Goal: Task Accomplishment & Management: Manage account settings

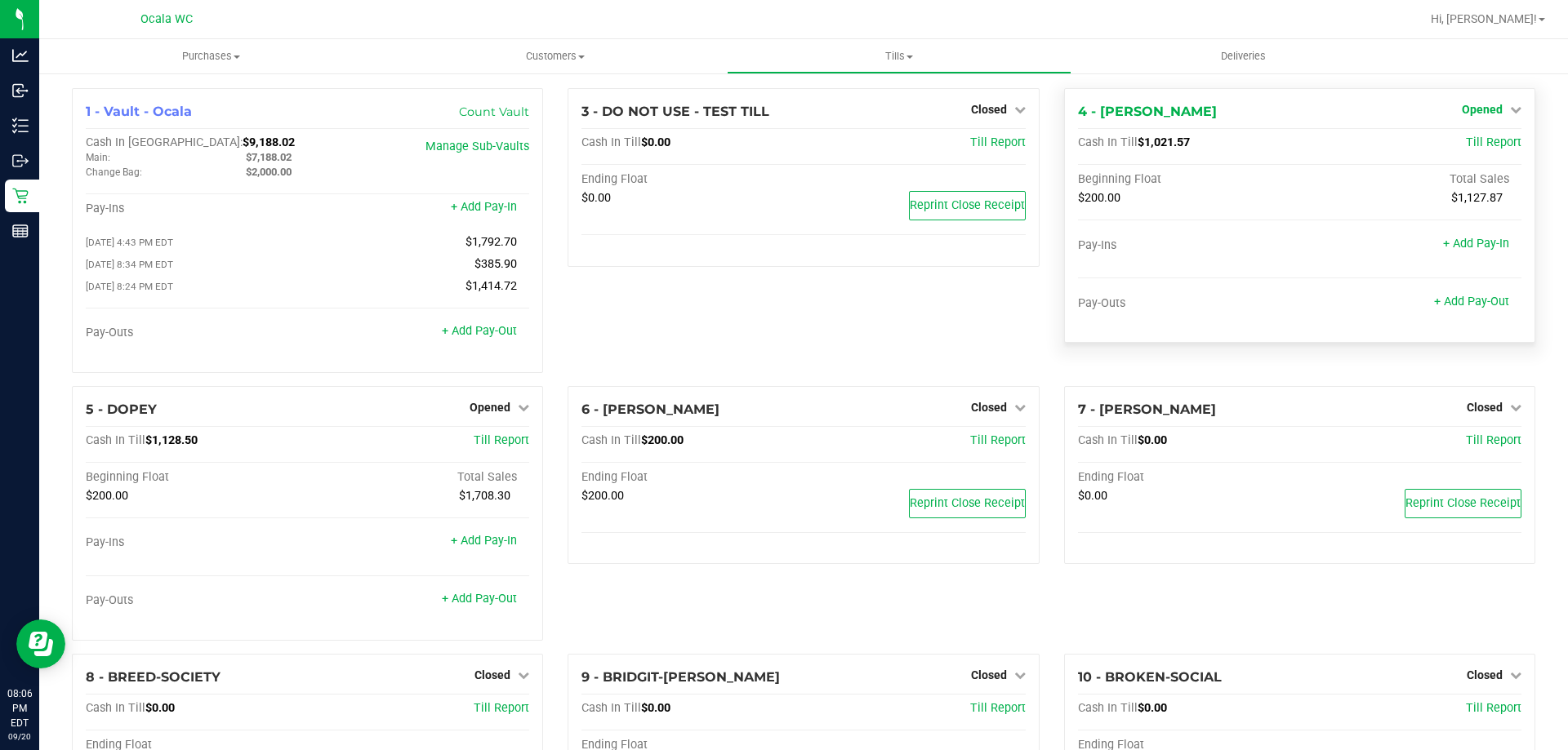
click at [1472, 109] on span "Opened" at bounding box center [1482, 109] width 41 height 13
click at [1467, 145] on link "Close Till" at bounding box center [1484, 143] width 44 height 13
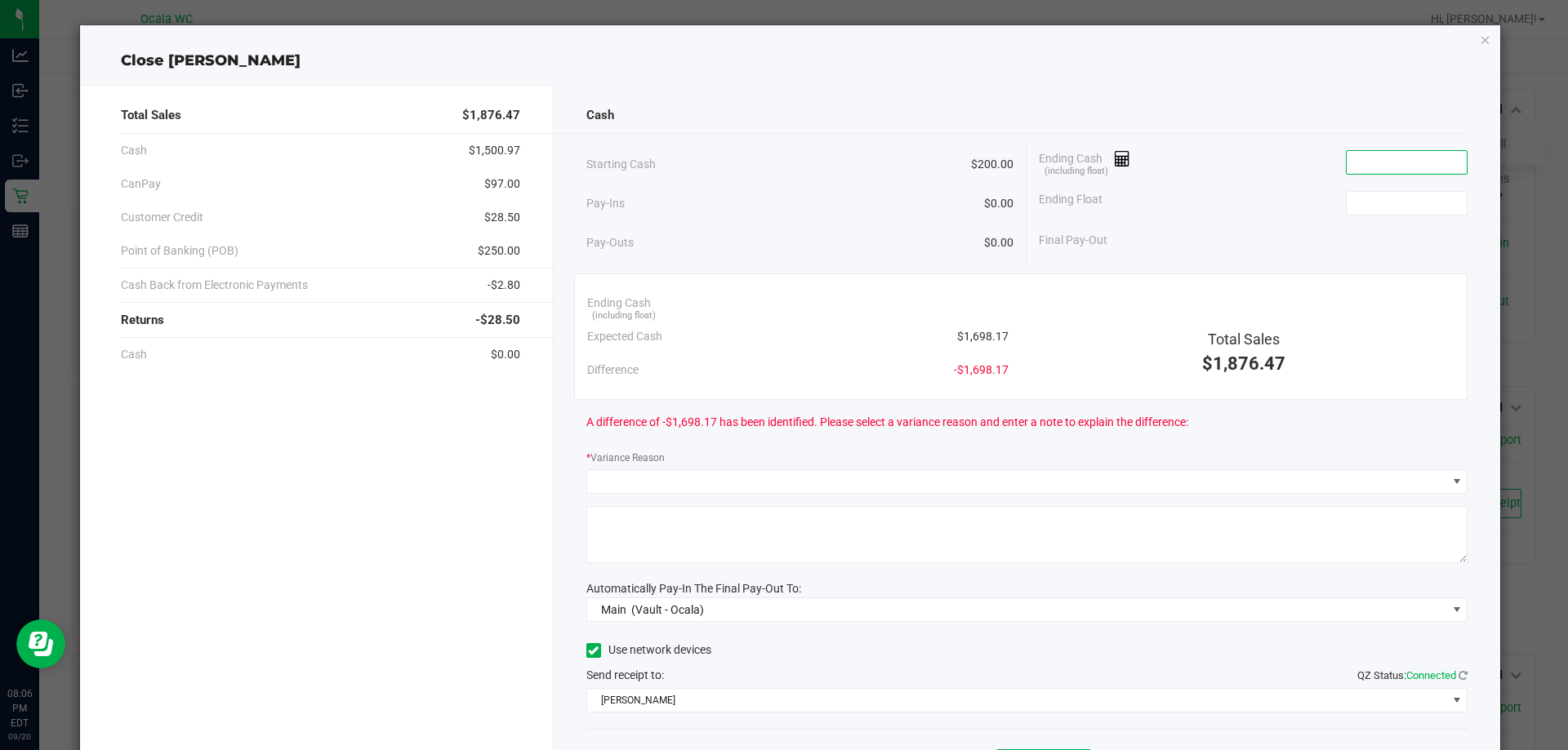
click at [1375, 160] on input at bounding box center [1406, 162] width 120 height 23
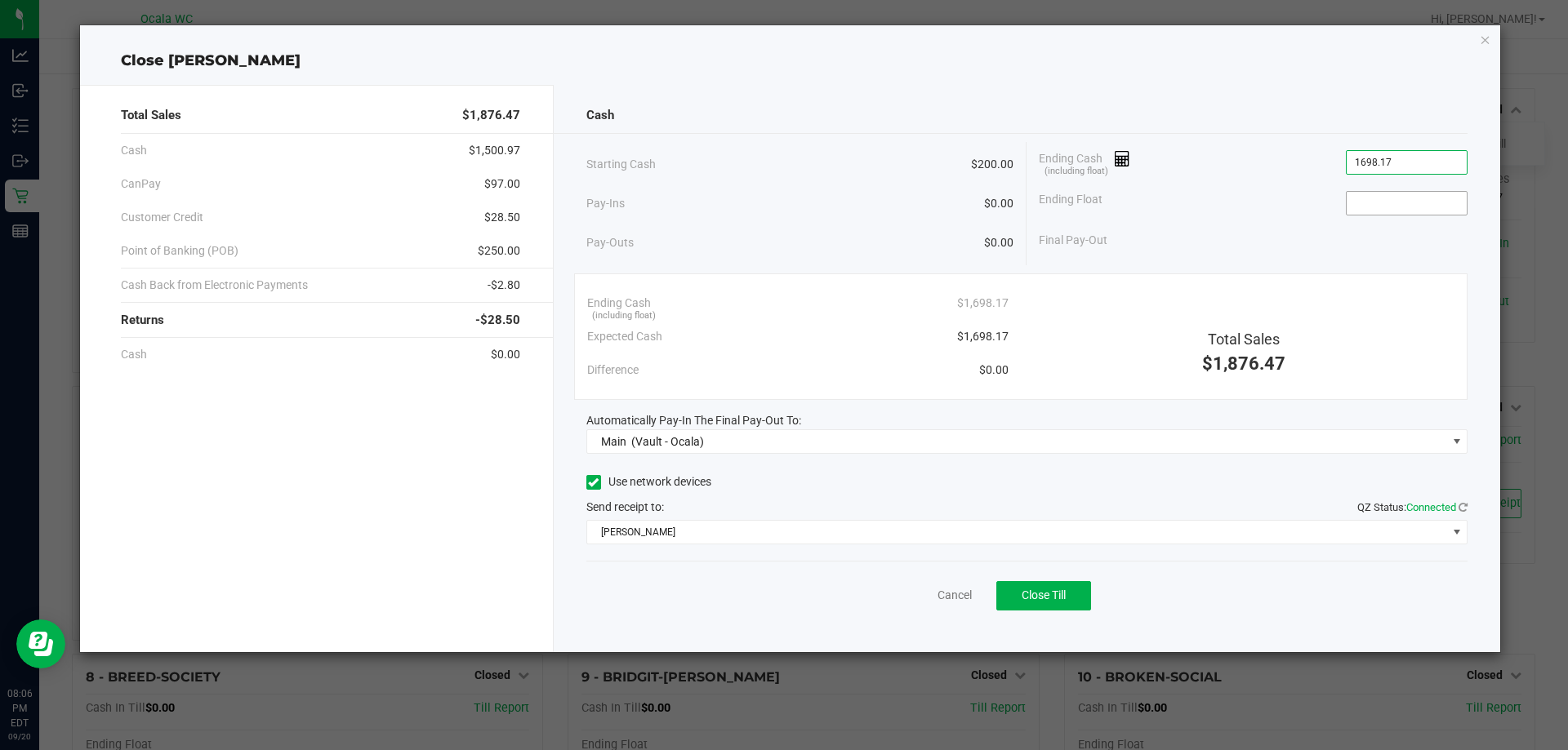
type input "$1,698.17"
click at [1378, 213] on input at bounding box center [1406, 202] width 120 height 23
type input "$200.00"
click at [1292, 237] on div "Final Pay-Out $1,498.17" at bounding box center [1252, 240] width 429 height 34
click at [1034, 590] on span "Close Till" at bounding box center [1043, 594] width 44 height 13
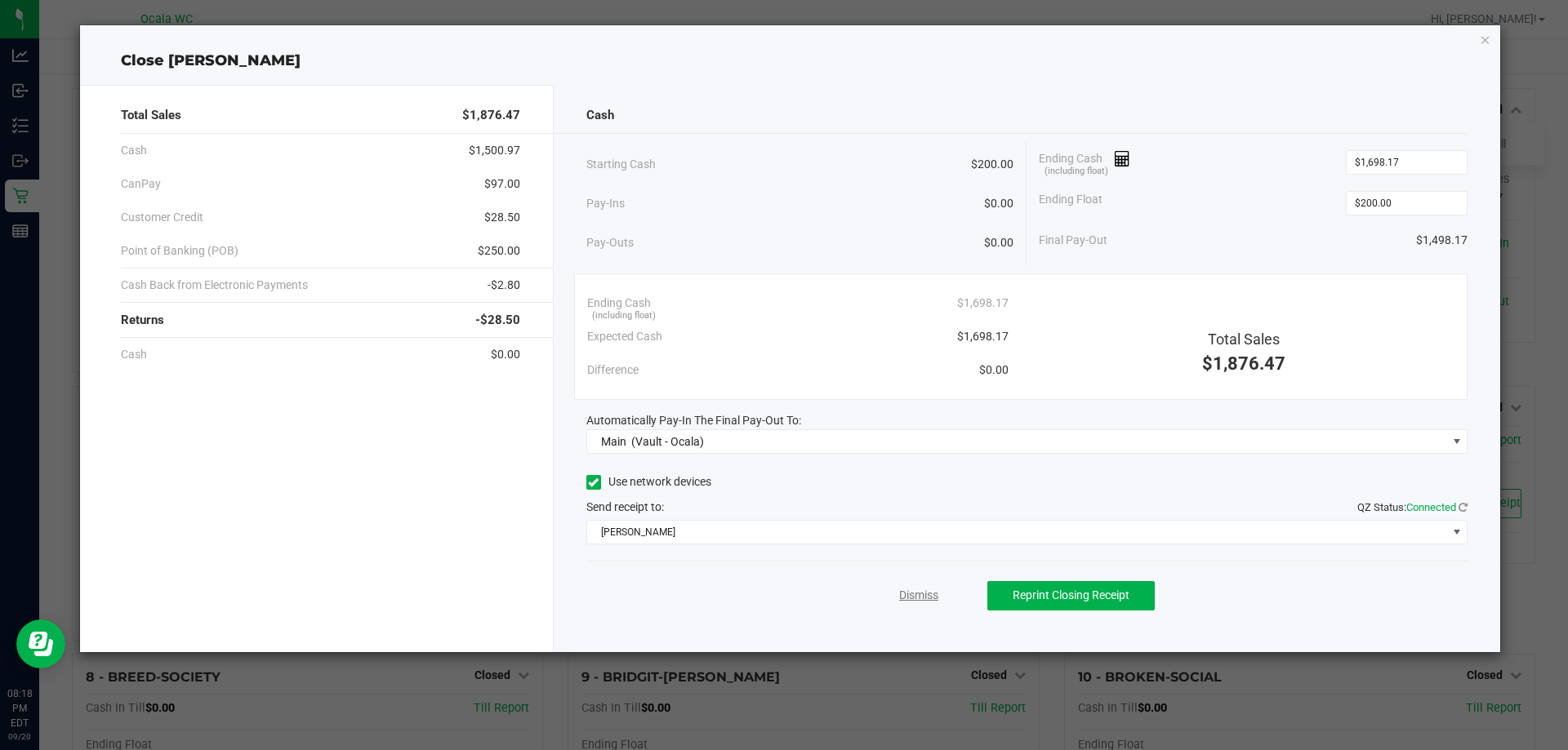
click at [909, 603] on link "Dismiss" at bounding box center [918, 595] width 39 height 17
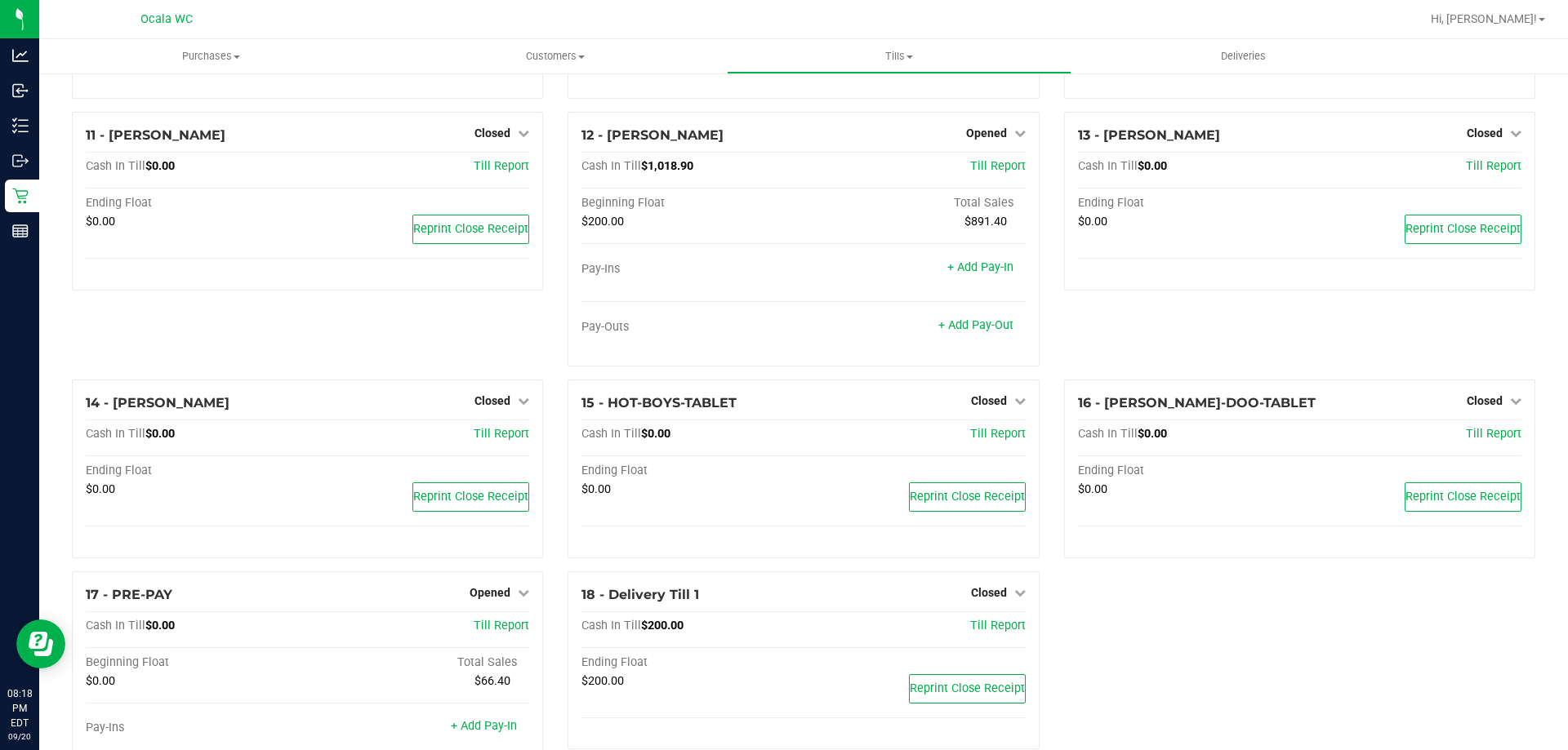
scroll to position [734, 0]
click at [1014, 137] on icon at bounding box center [1020, 132] width 12 height 12
click at [982, 173] on link "Close Till" at bounding box center [987, 165] width 44 height 13
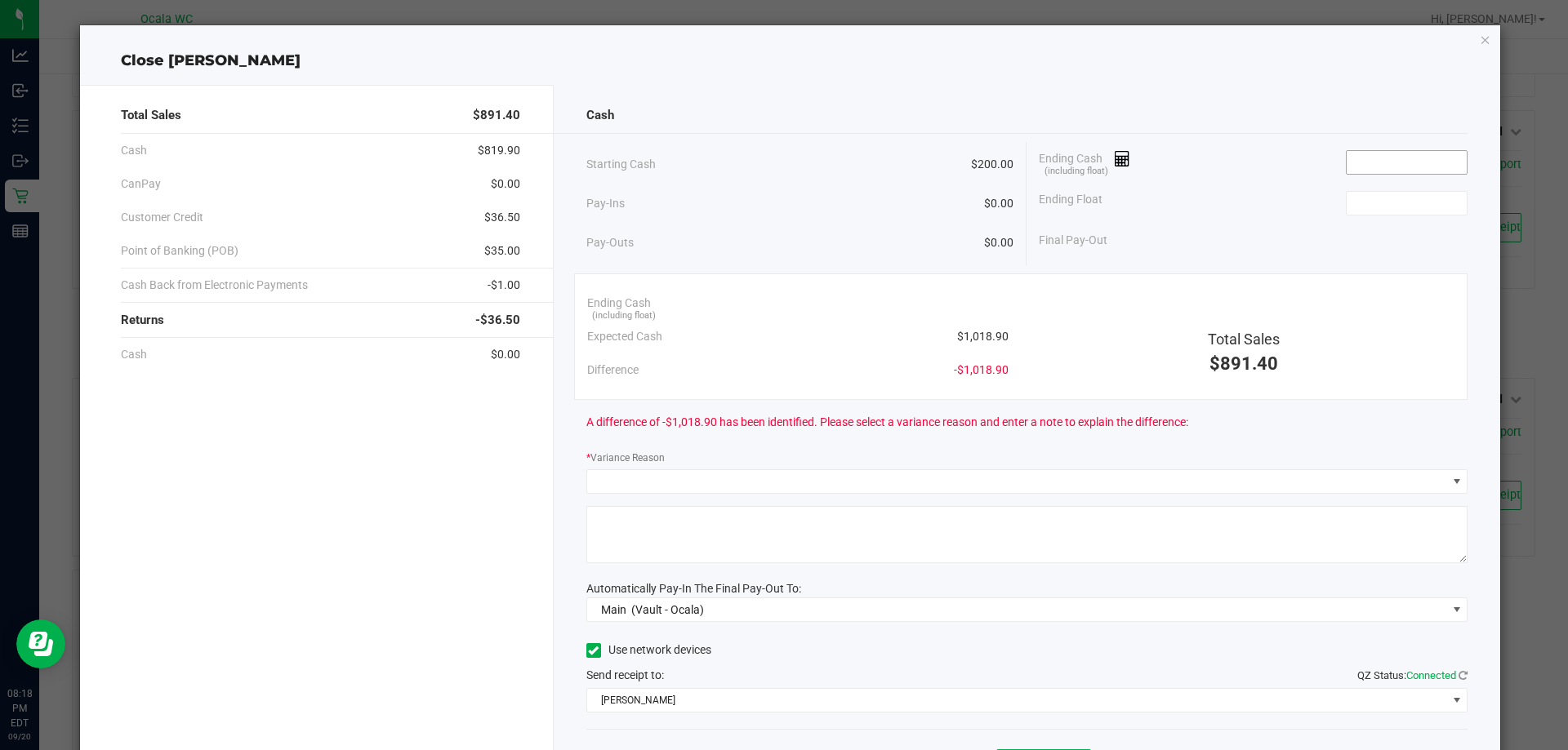
click at [1356, 164] on input at bounding box center [1406, 162] width 120 height 23
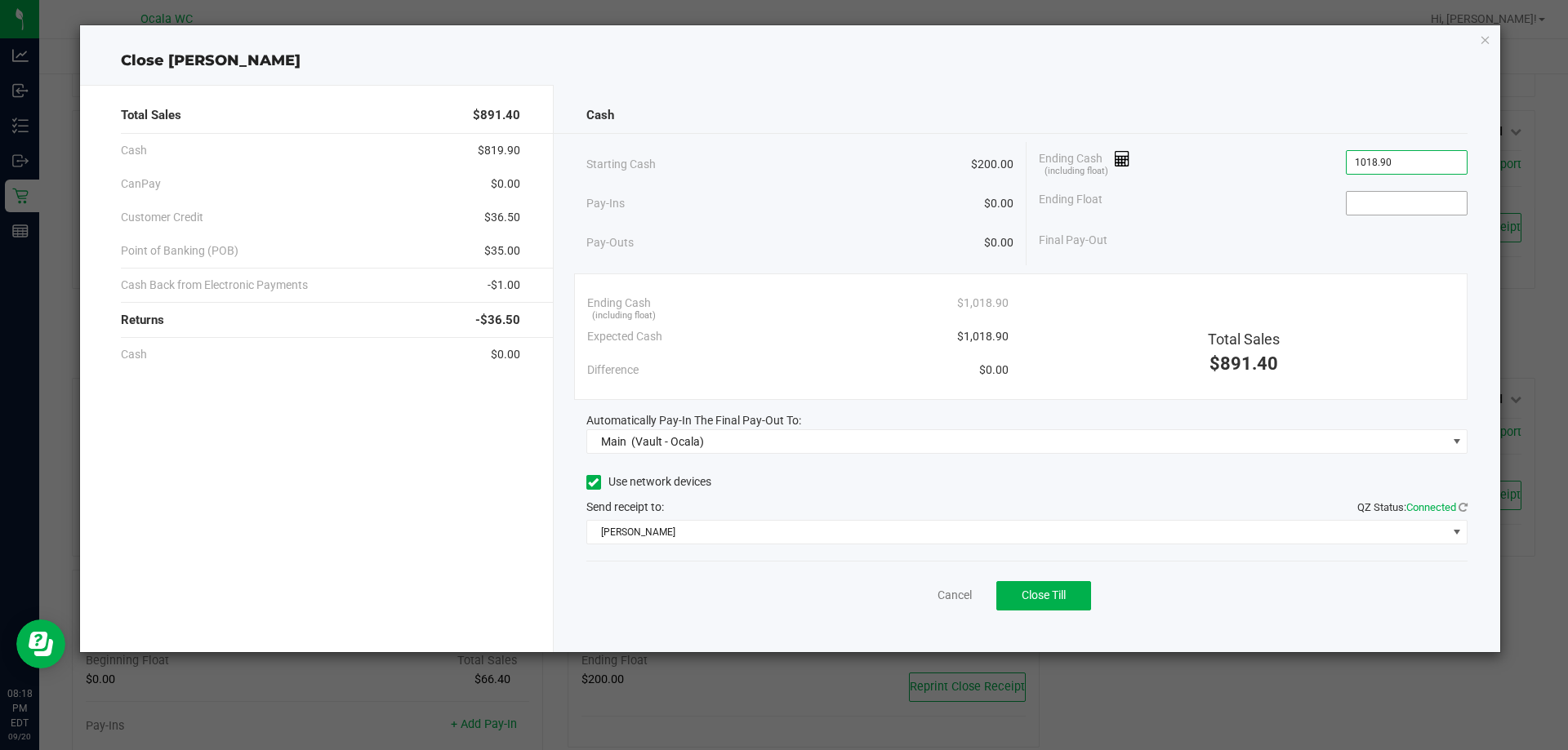
type input "$1,018.90"
click at [1372, 204] on input at bounding box center [1406, 202] width 120 height 23
type input "$200.00"
click at [1285, 224] on div "Final Pay-Out $818.90" at bounding box center [1252, 240] width 429 height 34
click at [1045, 597] on span "Close Till" at bounding box center [1043, 594] width 44 height 13
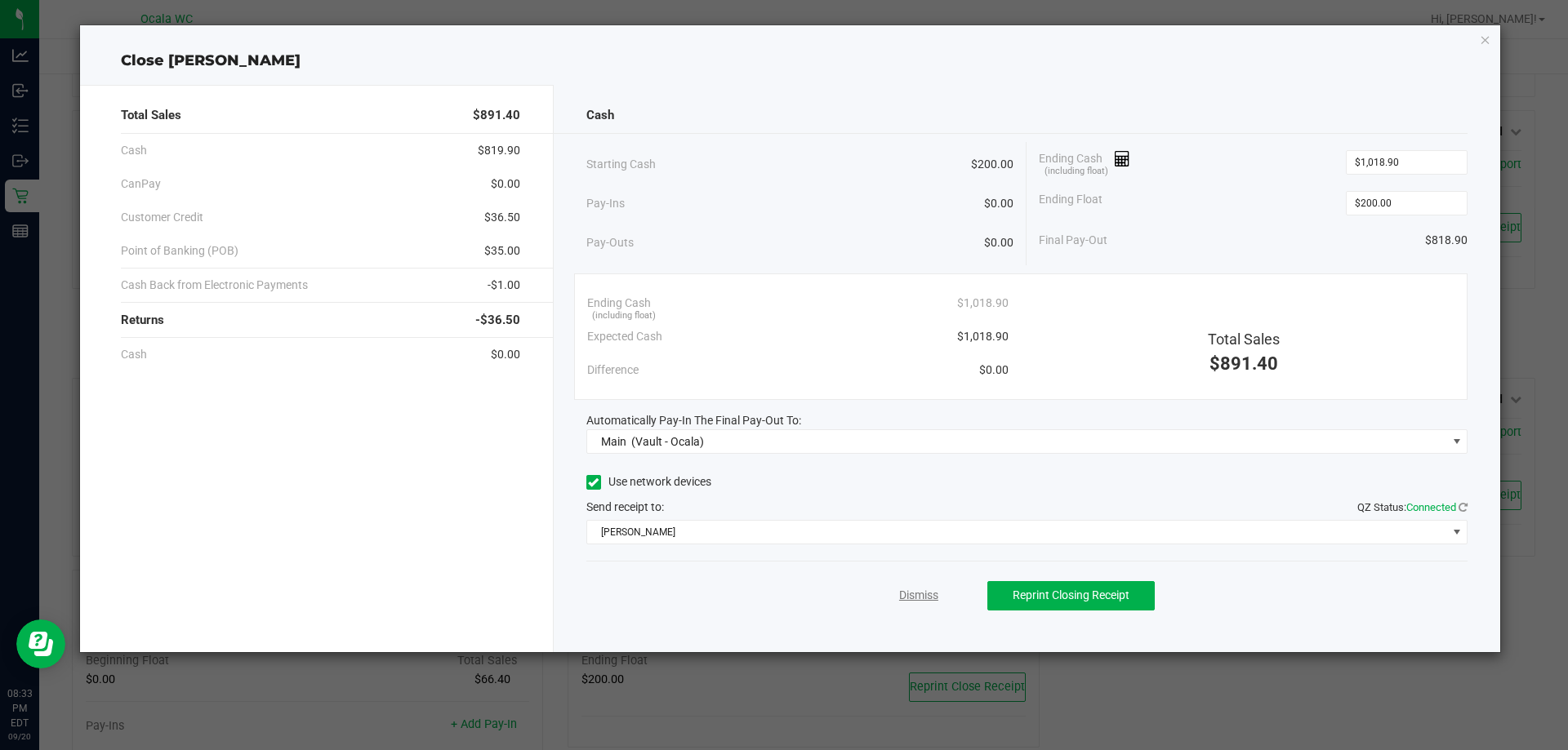
click at [920, 596] on link "Dismiss" at bounding box center [918, 595] width 39 height 17
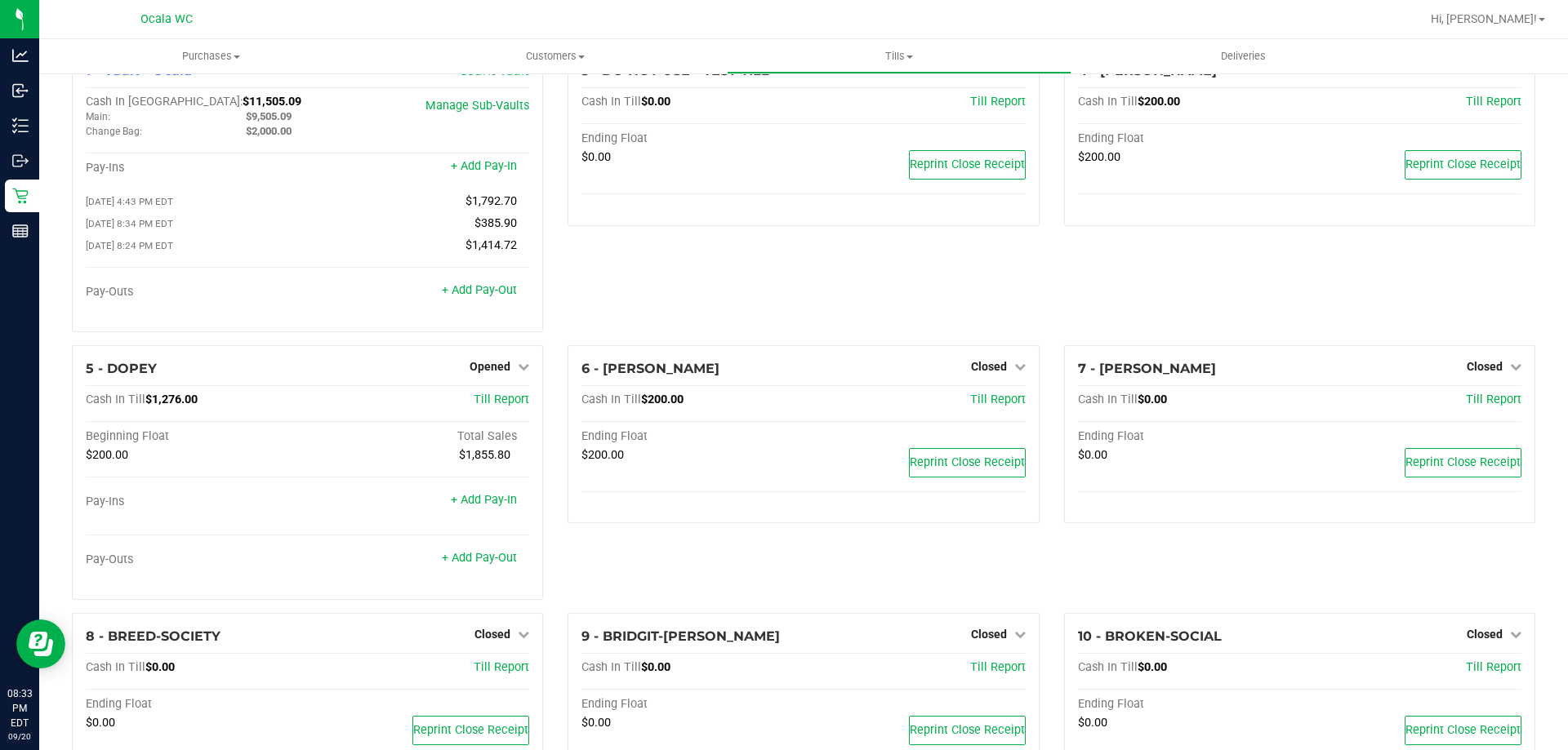
scroll to position [0, 0]
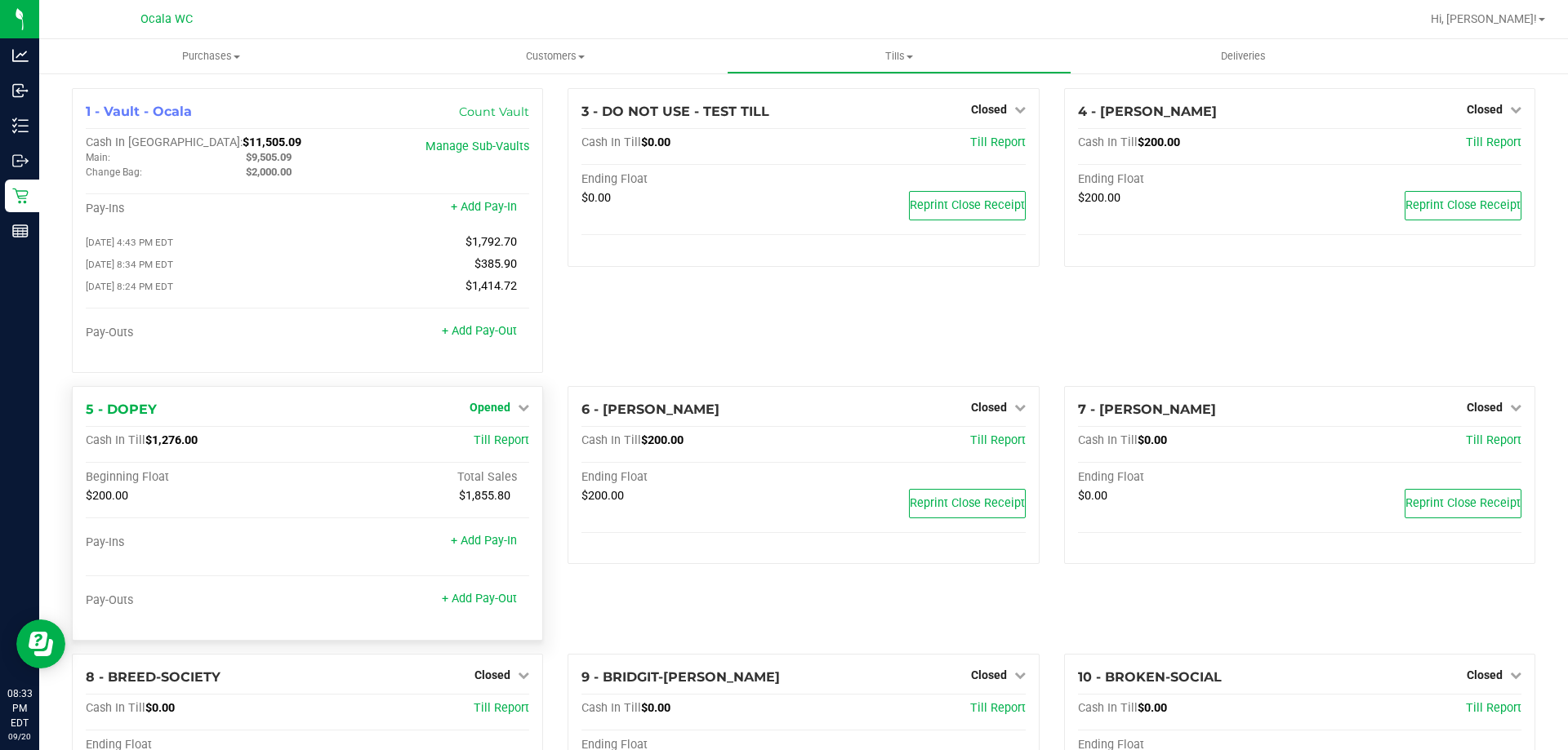
click at [487, 412] on span "Opened" at bounding box center [489, 407] width 41 height 13
click at [483, 439] on link "Close Till" at bounding box center [492, 440] width 44 height 13
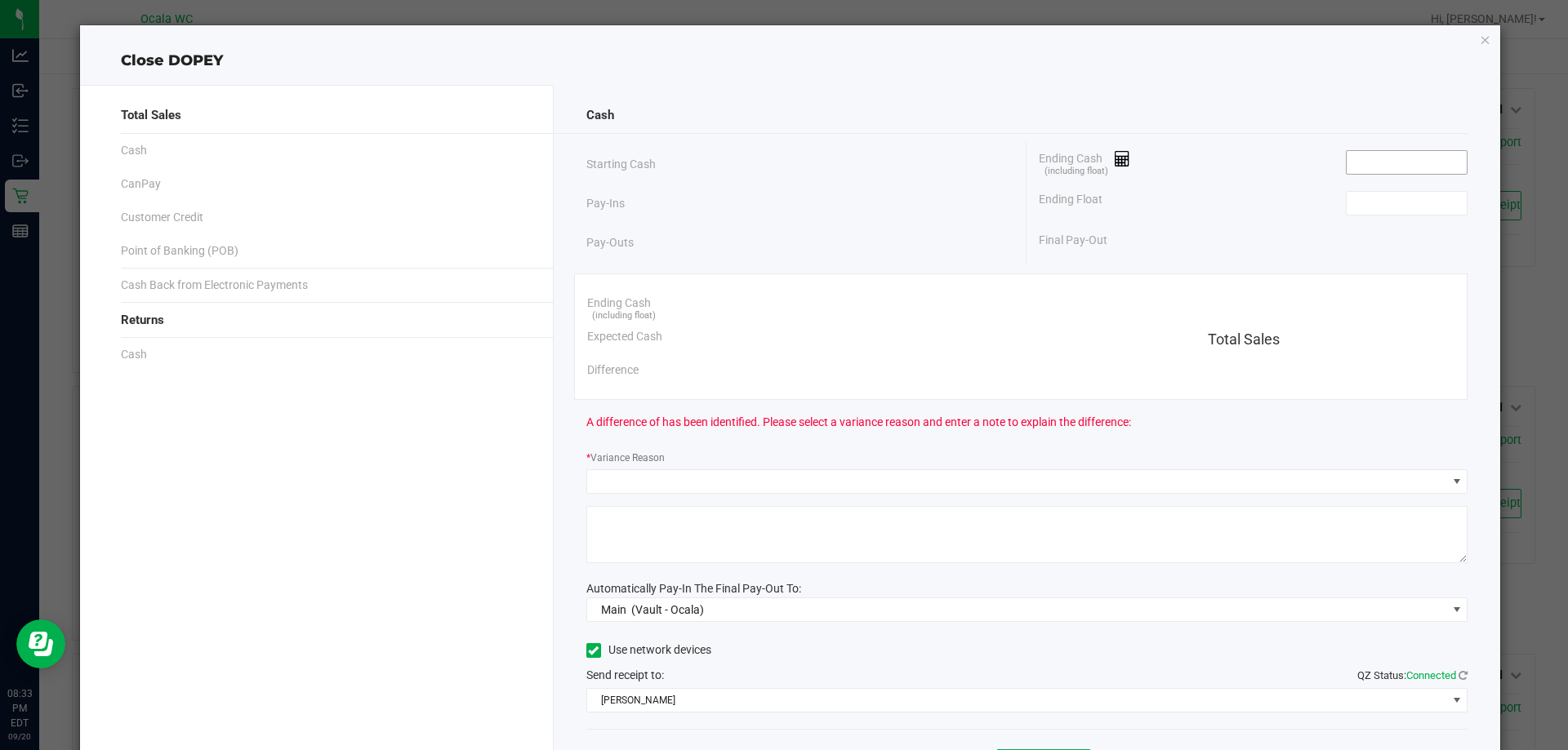
click at [1374, 157] on input at bounding box center [1406, 162] width 120 height 23
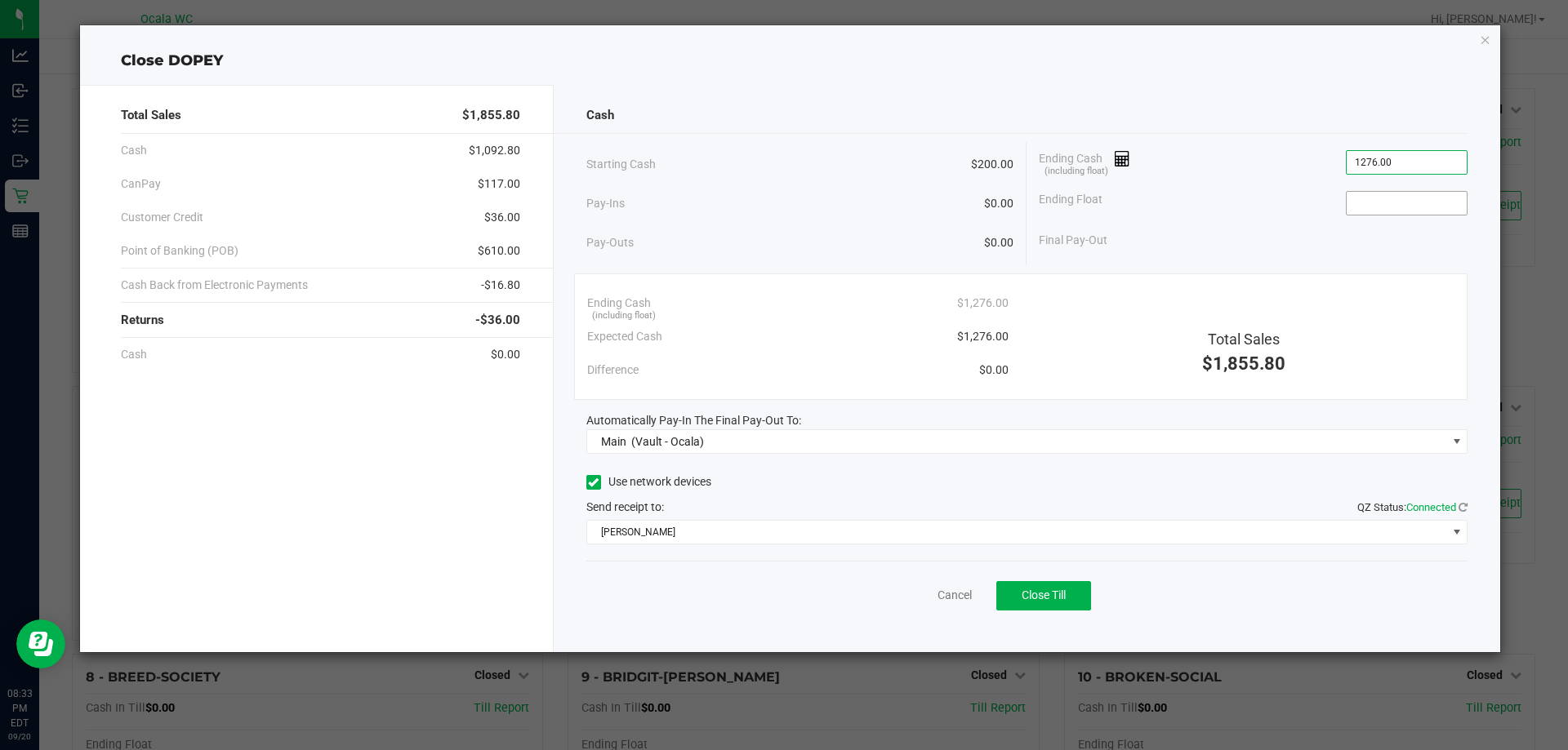
type input "$1,276.00"
click at [1382, 204] on input at bounding box center [1406, 202] width 120 height 23
type input "$200.00"
click at [1245, 224] on div "Final Pay-Out $1,076.00" at bounding box center [1252, 240] width 429 height 34
click at [1031, 596] on span "Close Till" at bounding box center [1043, 594] width 44 height 13
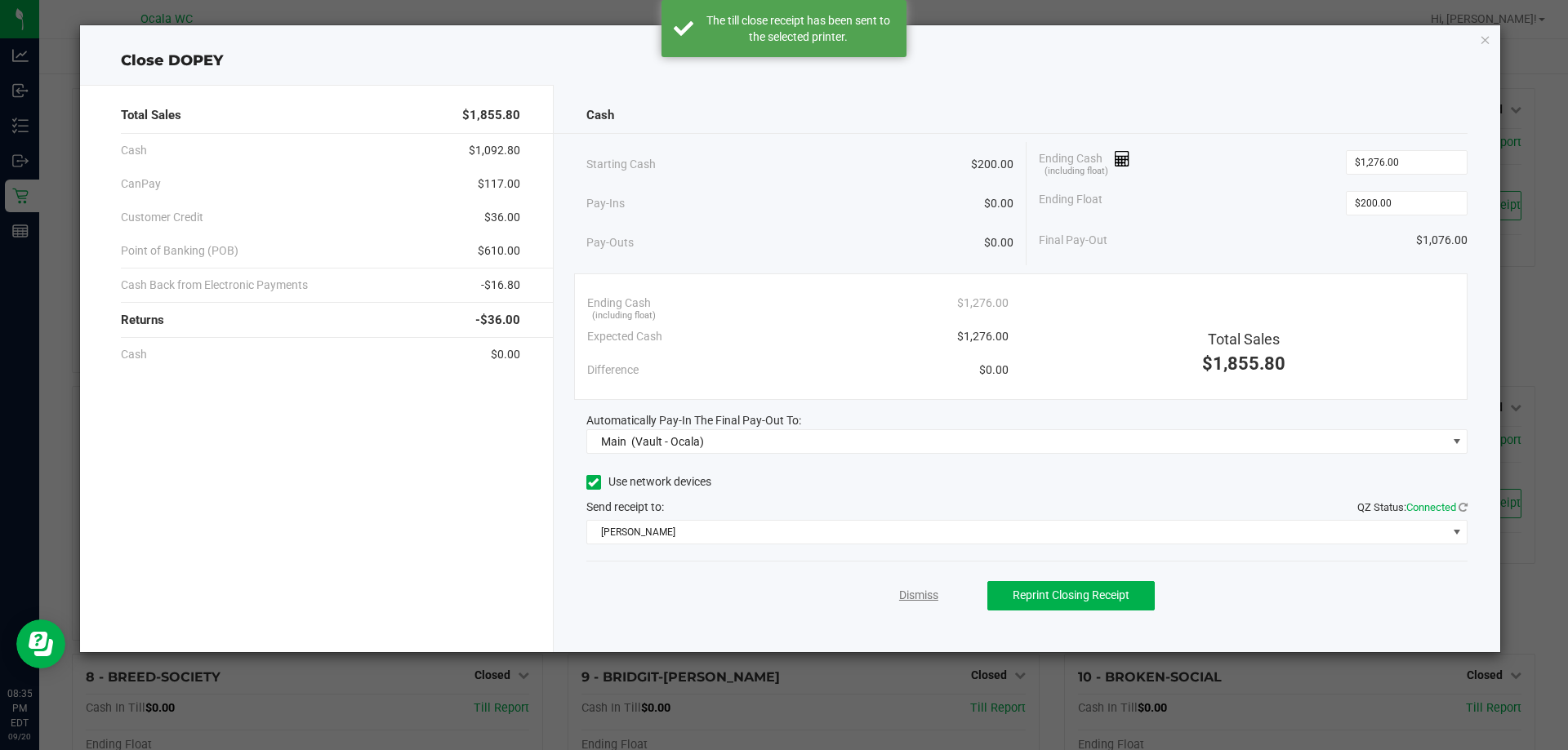
click at [924, 587] on link "Dismiss" at bounding box center [918, 595] width 39 height 17
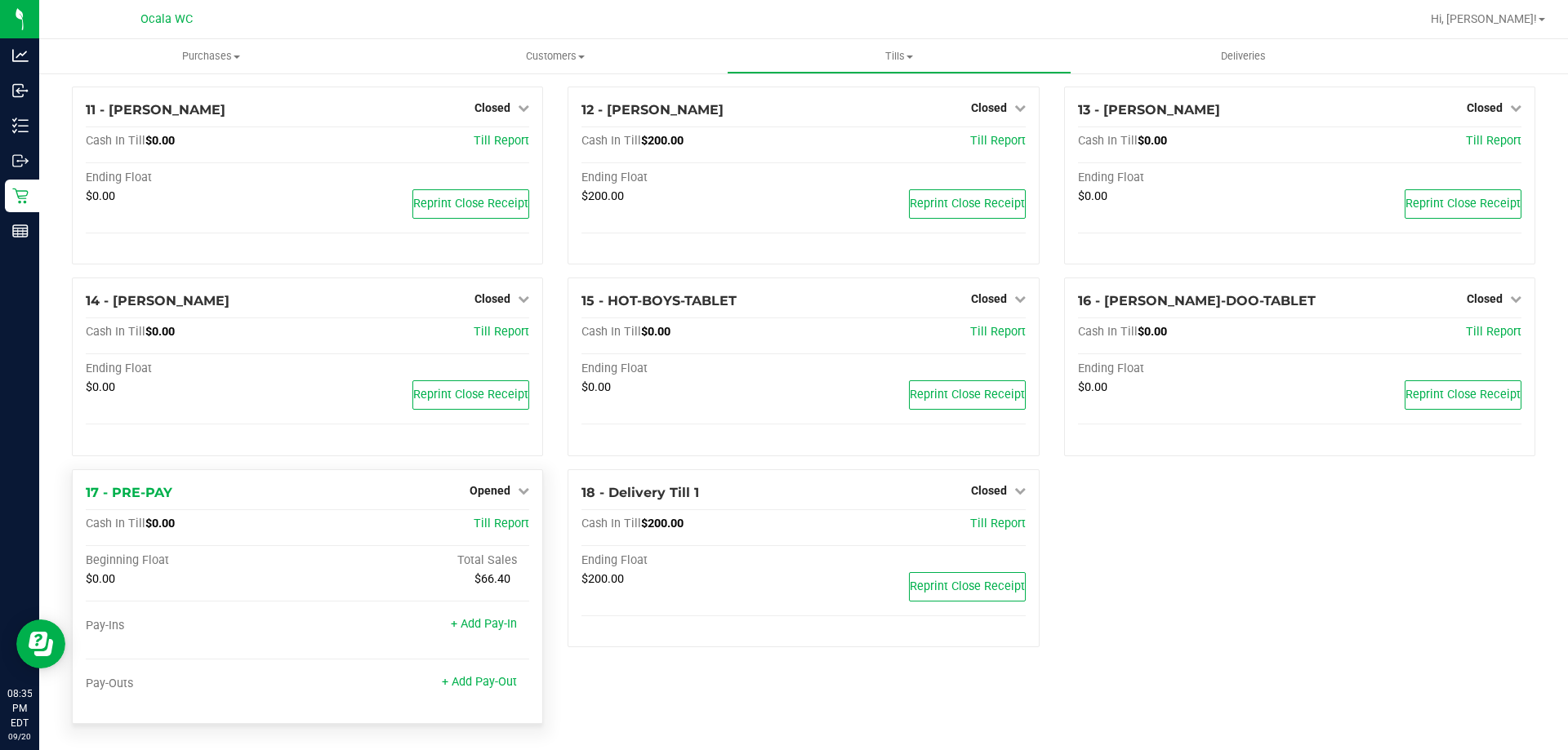
scroll to position [689, 0]
click at [490, 490] on span "Opened" at bounding box center [489, 487] width 41 height 13
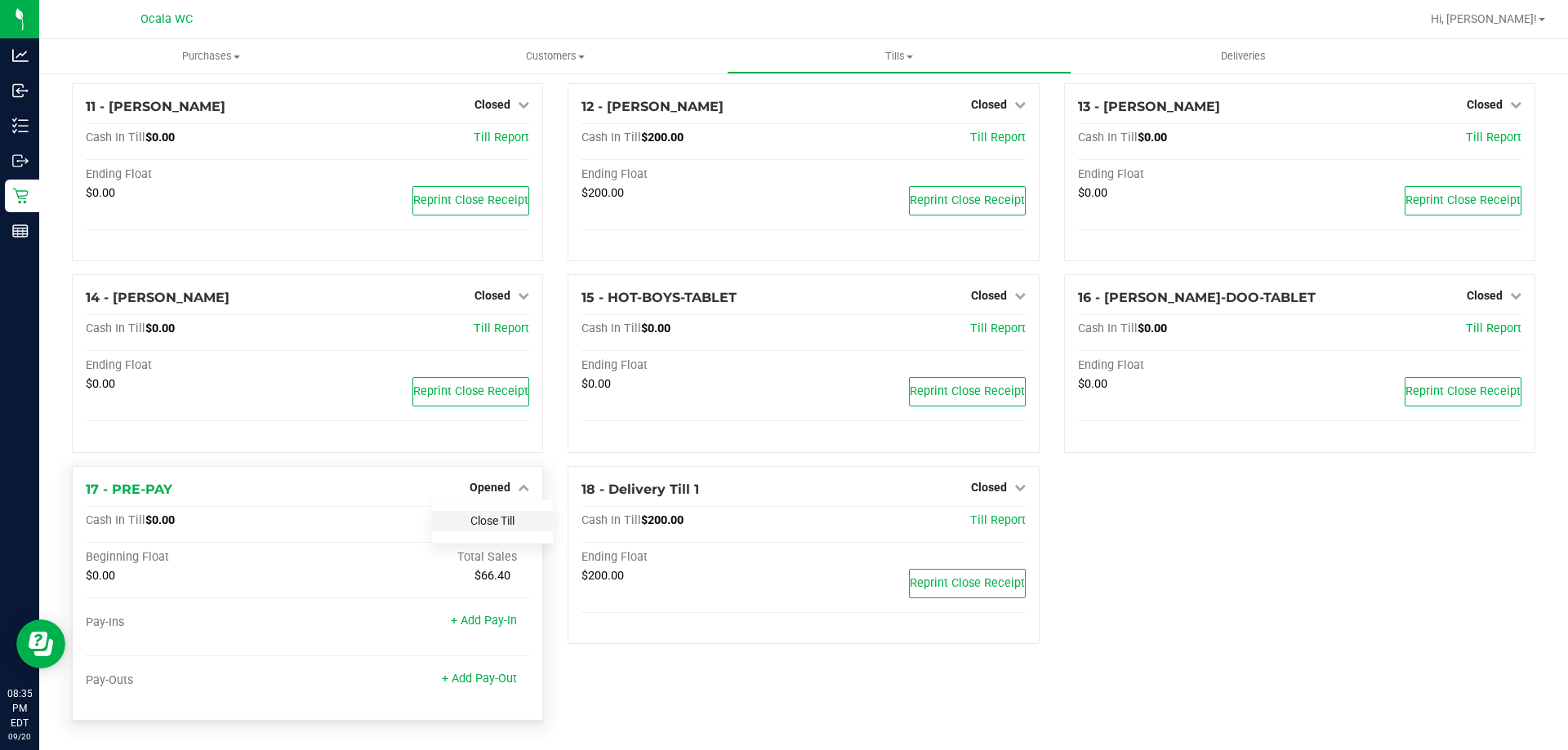
click at [486, 526] on link "Close Till" at bounding box center [492, 520] width 44 height 13
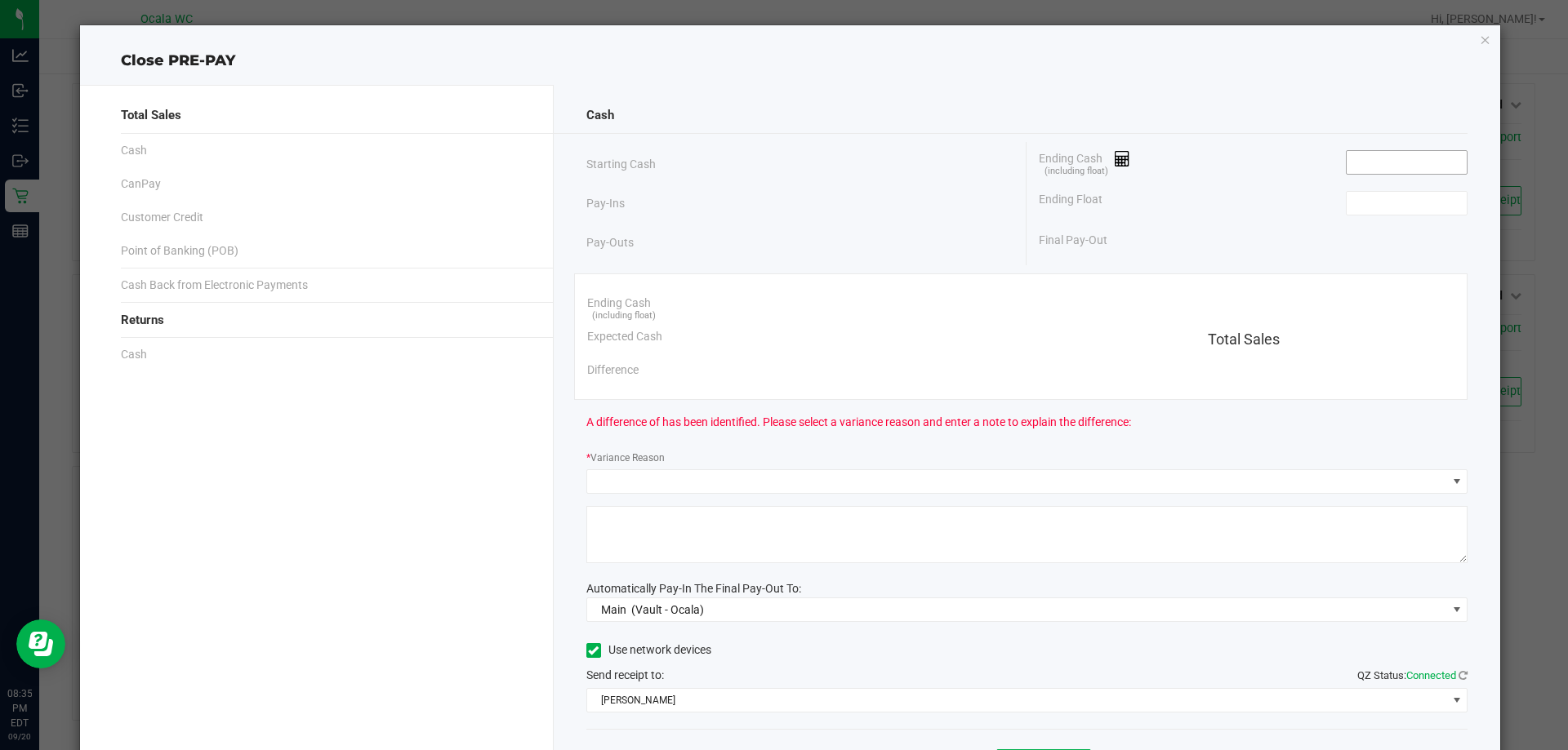
click at [1356, 168] on input at bounding box center [1406, 162] width 120 height 23
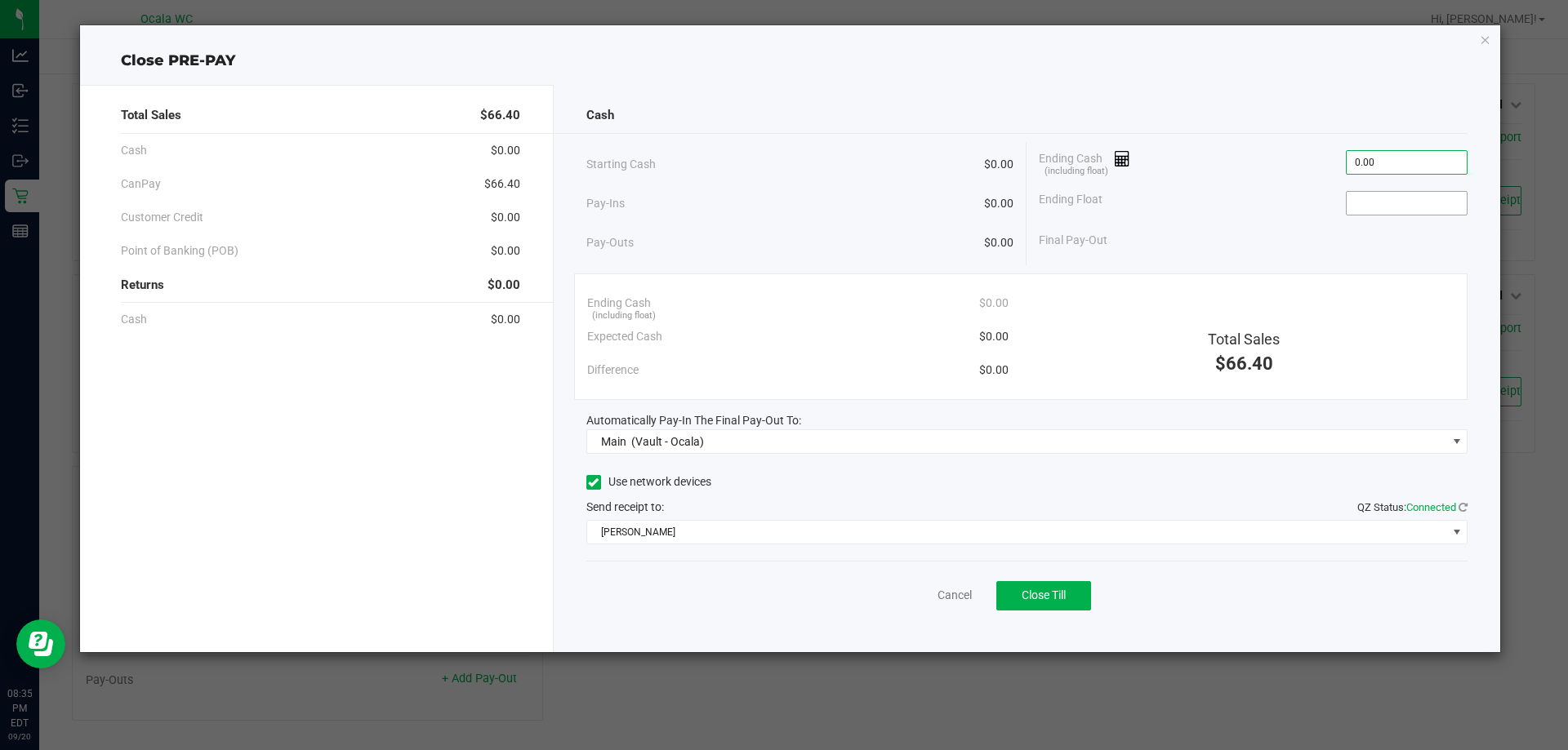
type input "$0.00"
click at [1378, 209] on input at bounding box center [1406, 202] width 120 height 23
type input "$0.00"
click at [1025, 591] on span "Close Till" at bounding box center [1043, 594] width 44 height 13
click at [908, 599] on link "Dismiss" at bounding box center [918, 595] width 39 height 17
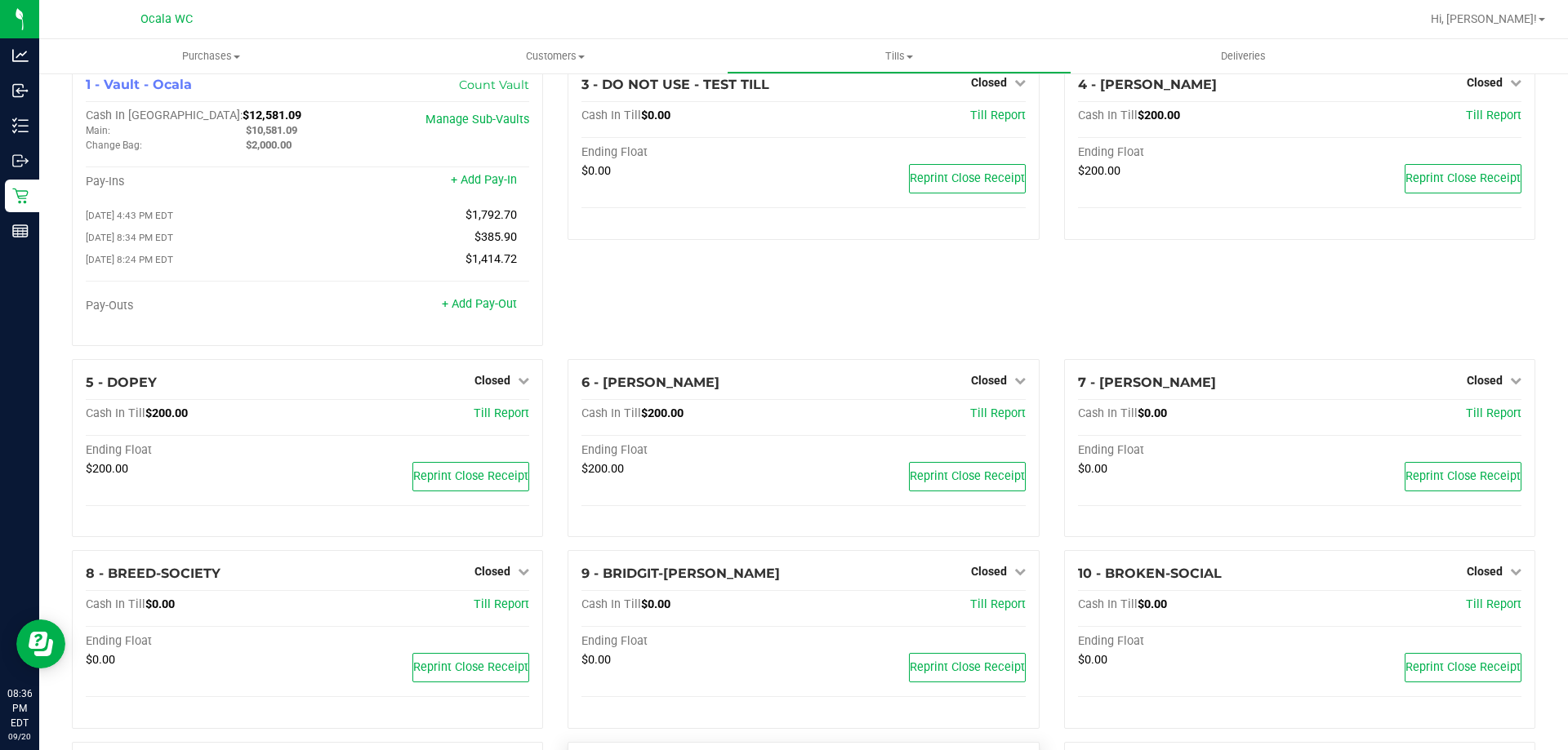
scroll to position [0, 0]
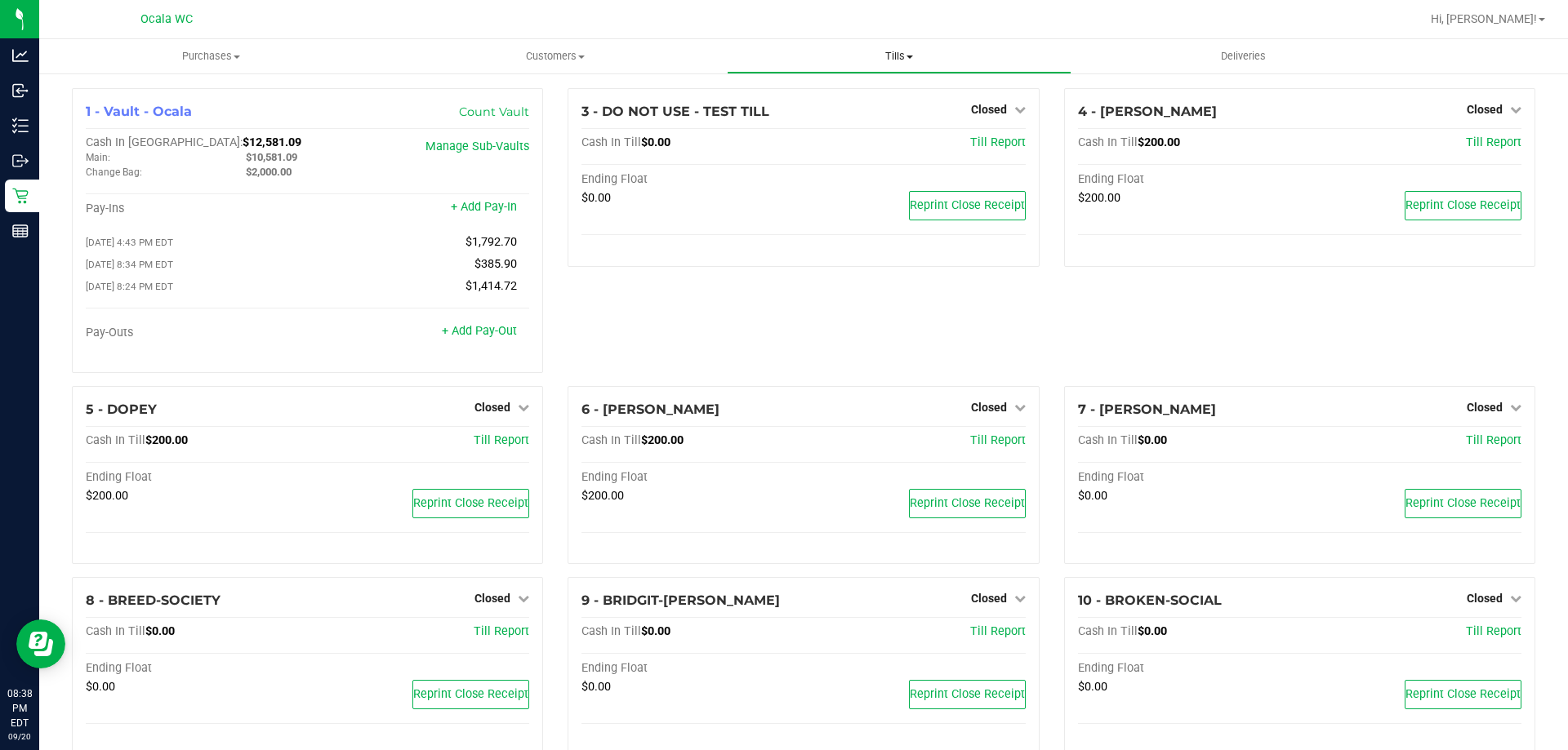
click at [899, 56] on span "Tills" at bounding box center [898, 56] width 342 height 15
click at [829, 117] on span "Reconcile e-payments" at bounding box center [808, 118] width 163 height 14
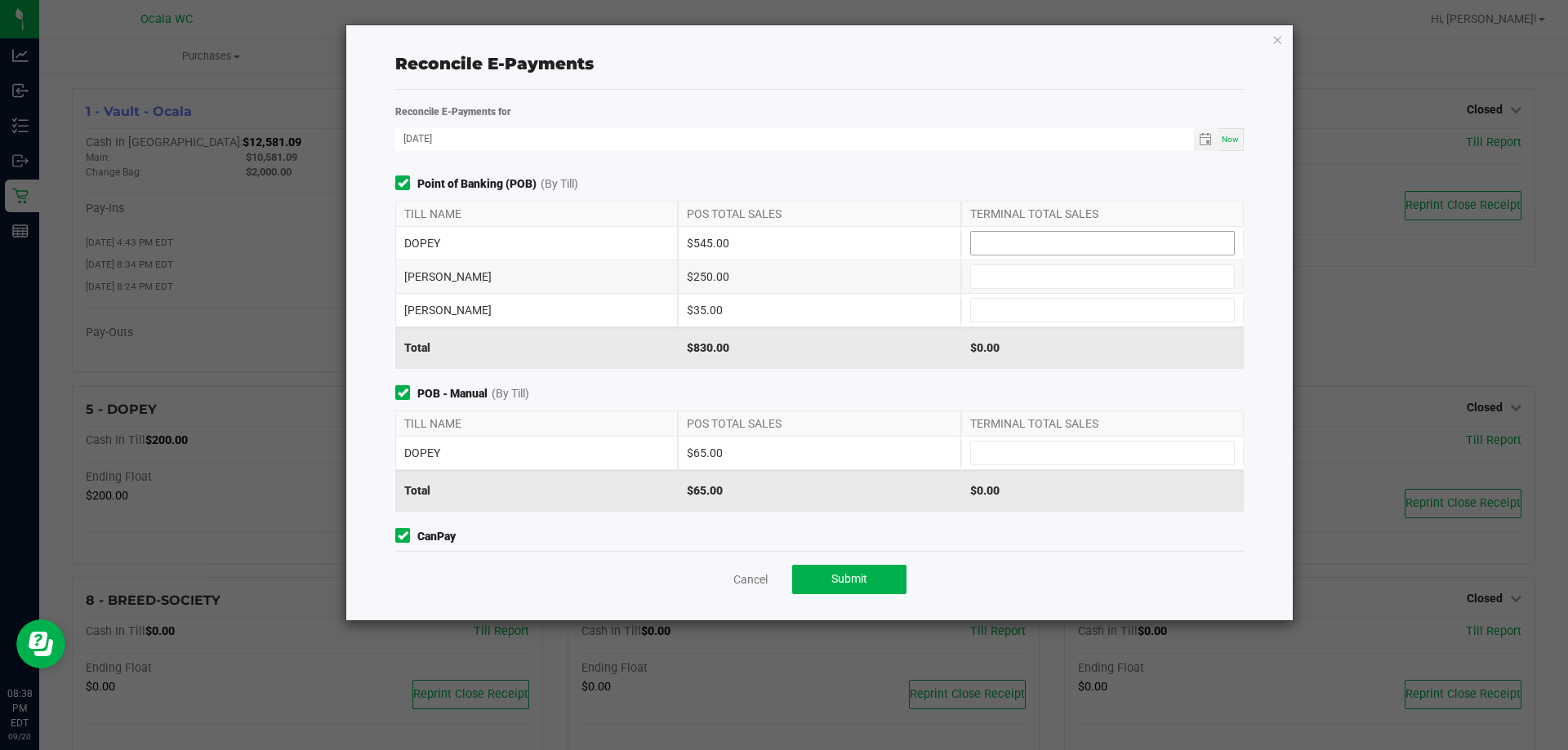
click at [1041, 242] on input at bounding box center [1102, 243] width 263 height 23
type input "$545.00"
click at [987, 448] on input at bounding box center [1102, 452] width 263 height 23
type input "$65.00"
click at [1014, 274] on input at bounding box center [1102, 276] width 263 height 23
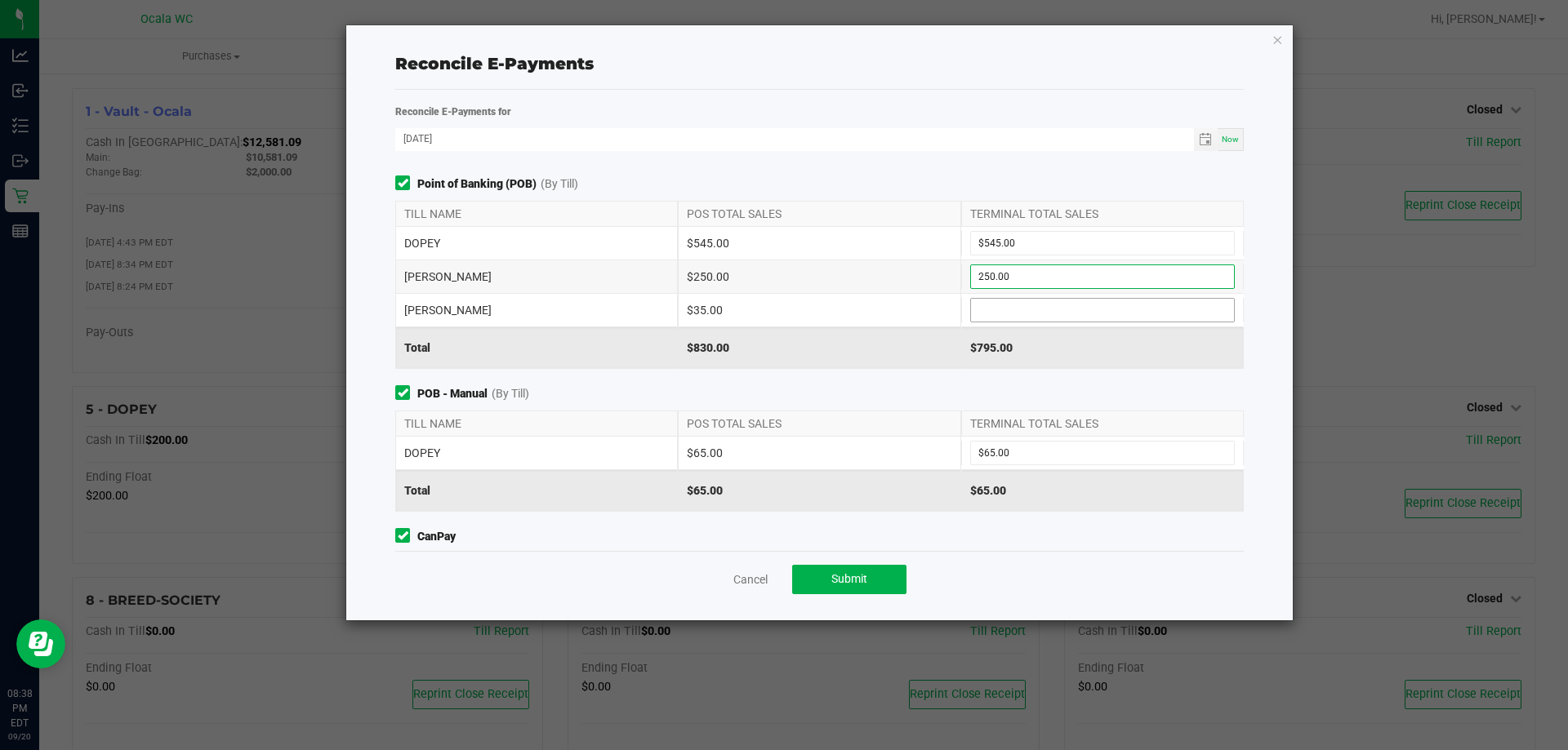
type input "$250.00"
click at [998, 314] on input at bounding box center [1102, 310] width 263 height 23
type input "$35.00"
click at [917, 398] on span "POB - Manual (By Till)" at bounding box center [819, 393] width 849 height 17
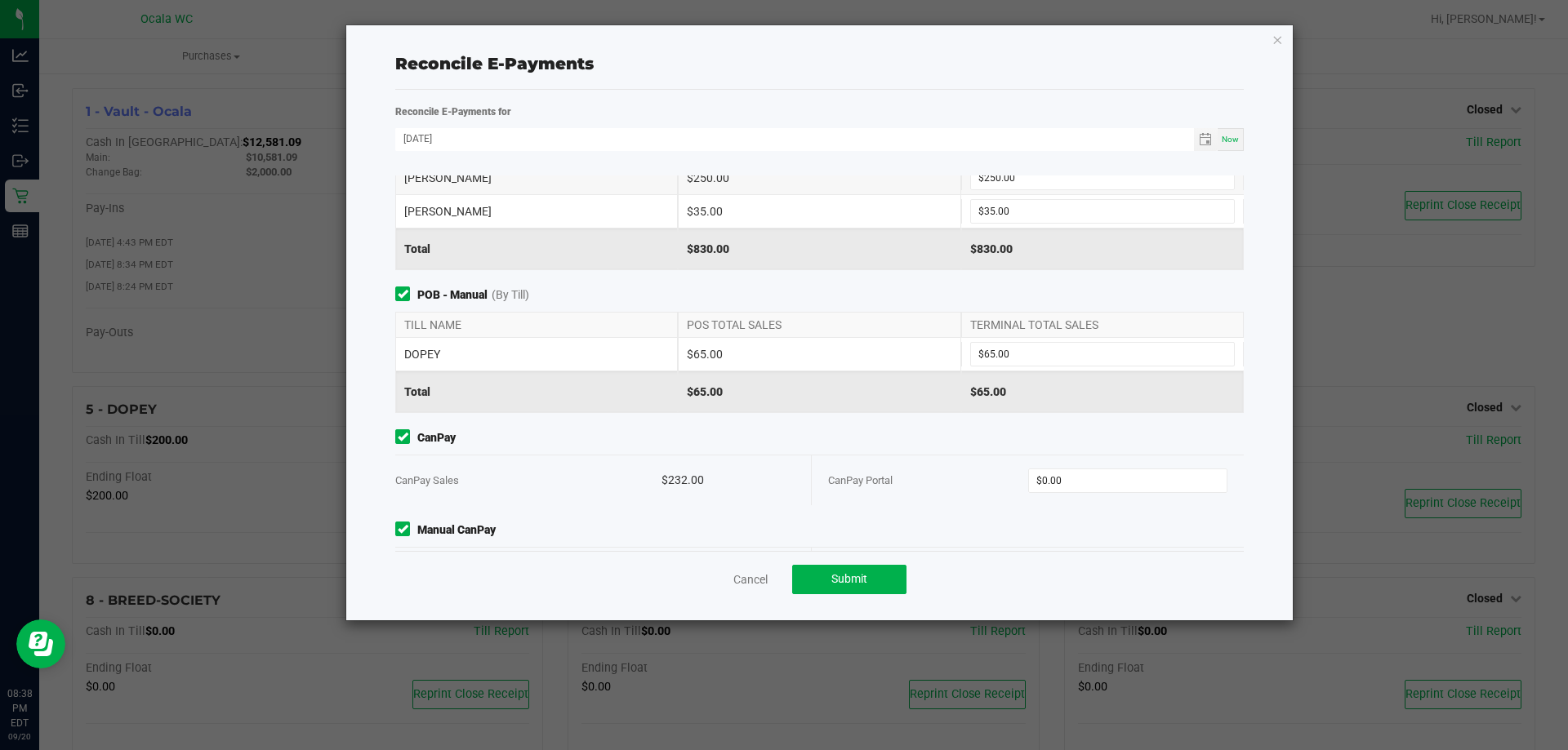
scroll to position [160, 0]
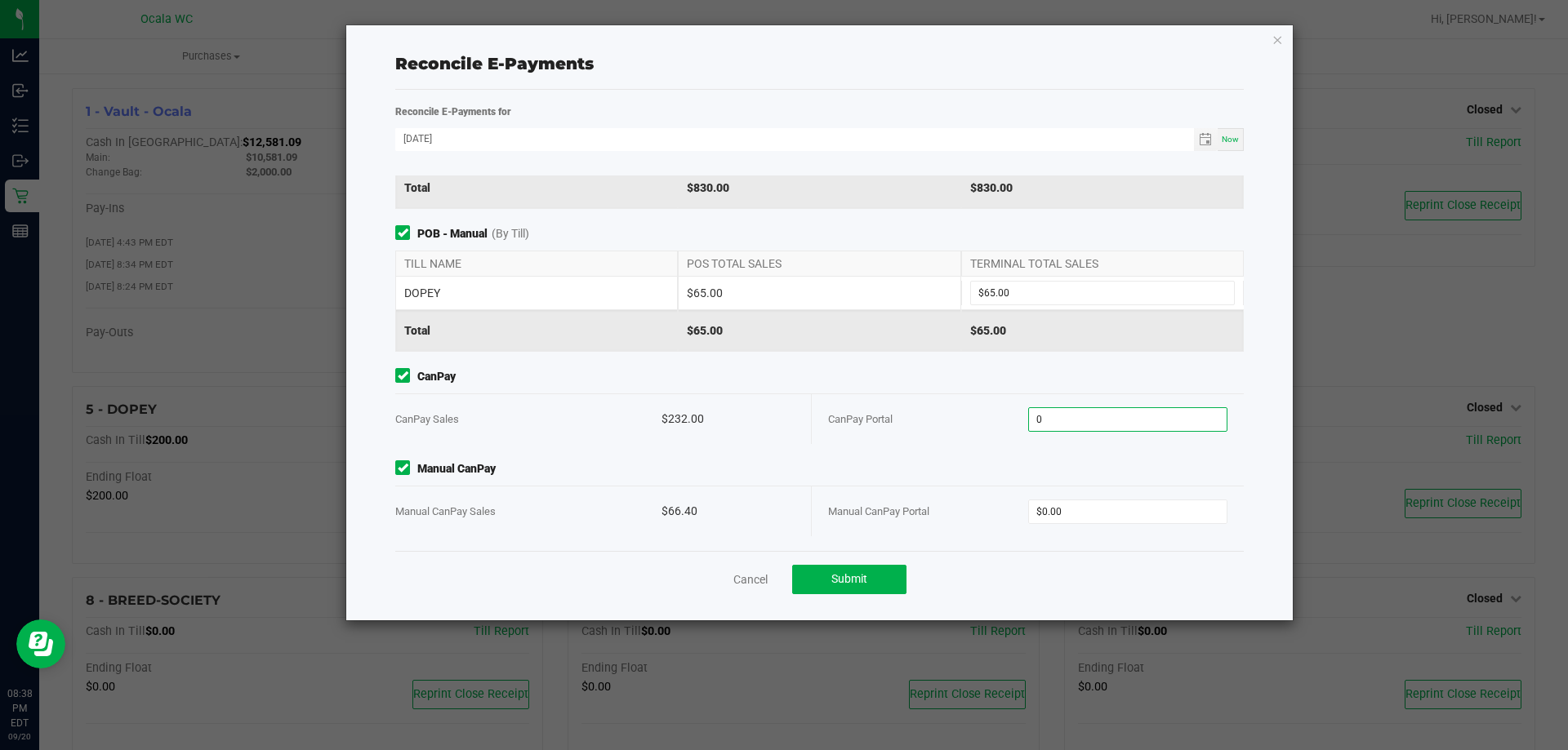
click at [1091, 422] on input "0" at bounding box center [1128, 419] width 198 height 23
type input "$232.00"
click at [1075, 495] on div "Manual CanPay Portal $0.00" at bounding box center [1027, 511] width 399 height 50
click at [1075, 507] on input "0" at bounding box center [1128, 511] width 198 height 23
type input "$66.40"
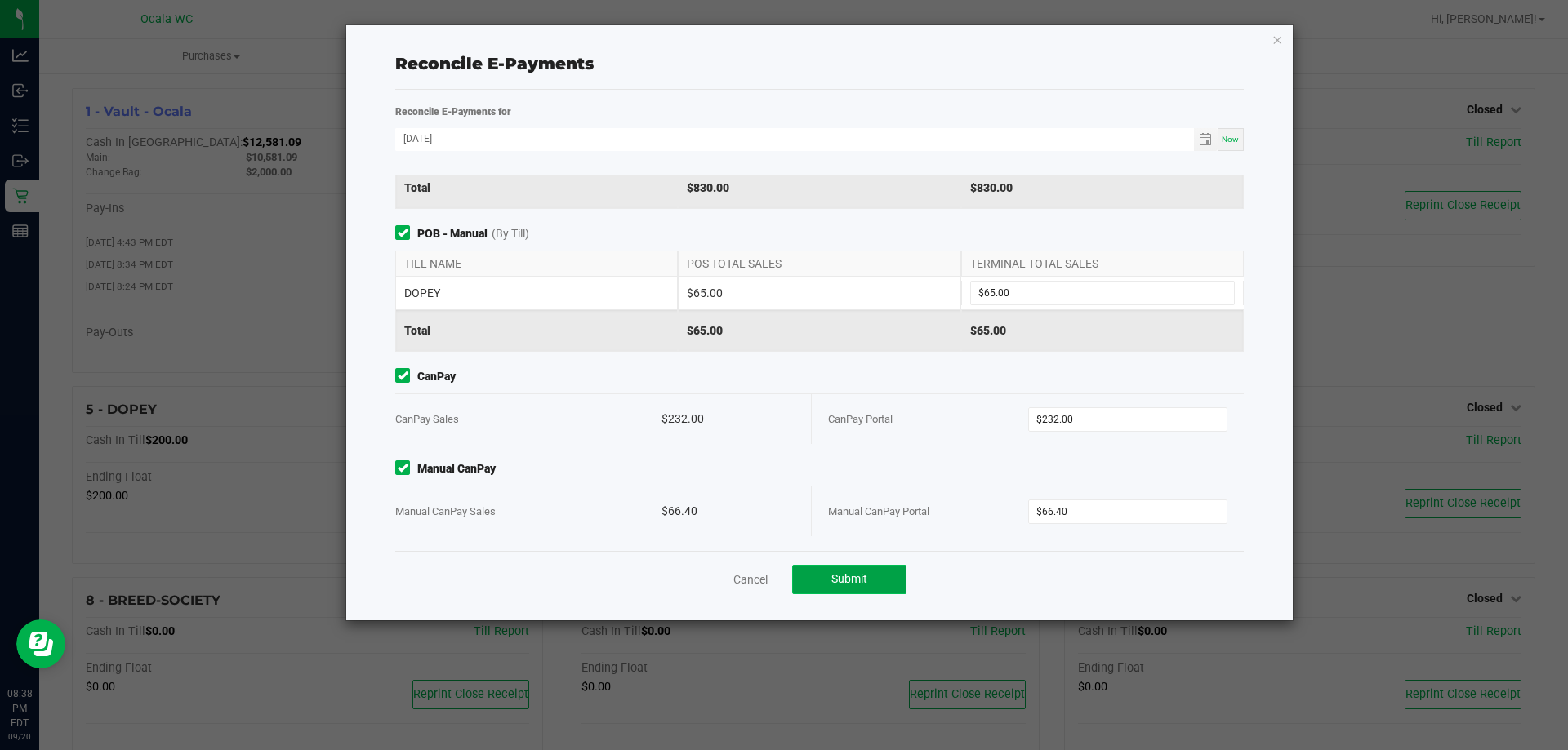
click at [863, 581] on span "Submit" at bounding box center [849, 578] width 36 height 13
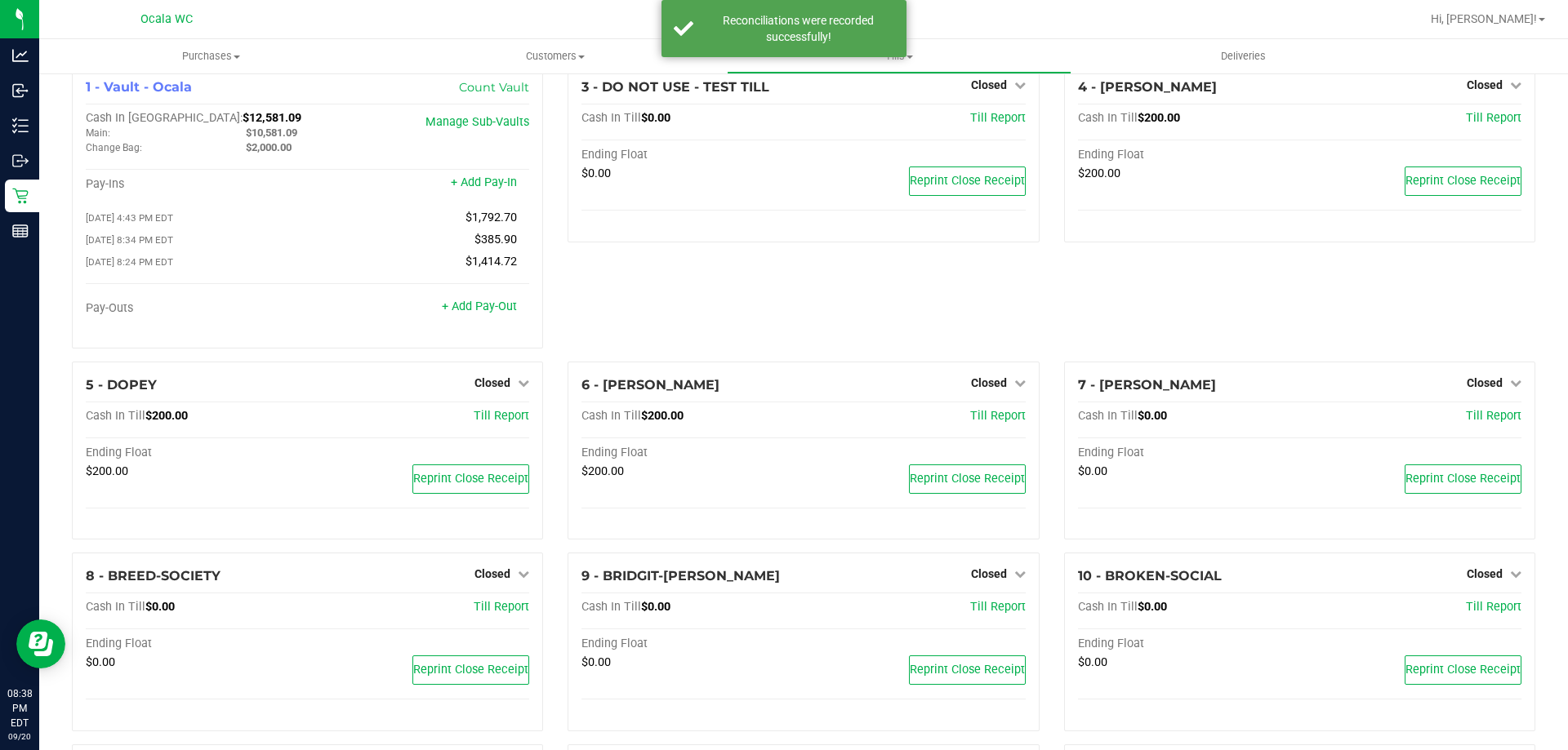
scroll to position [0, 0]
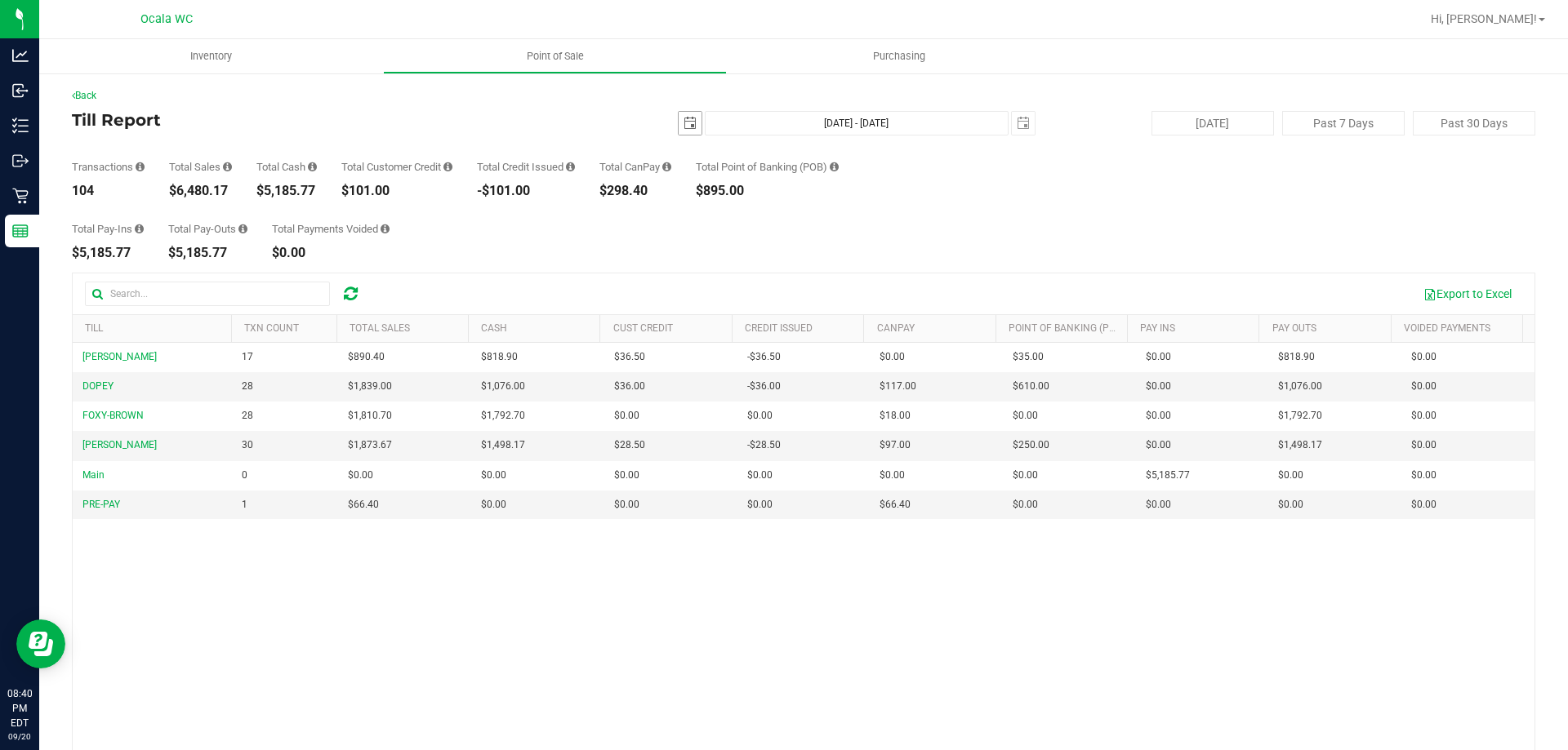
click at [687, 116] on span "select" at bounding box center [690, 123] width 23 height 23
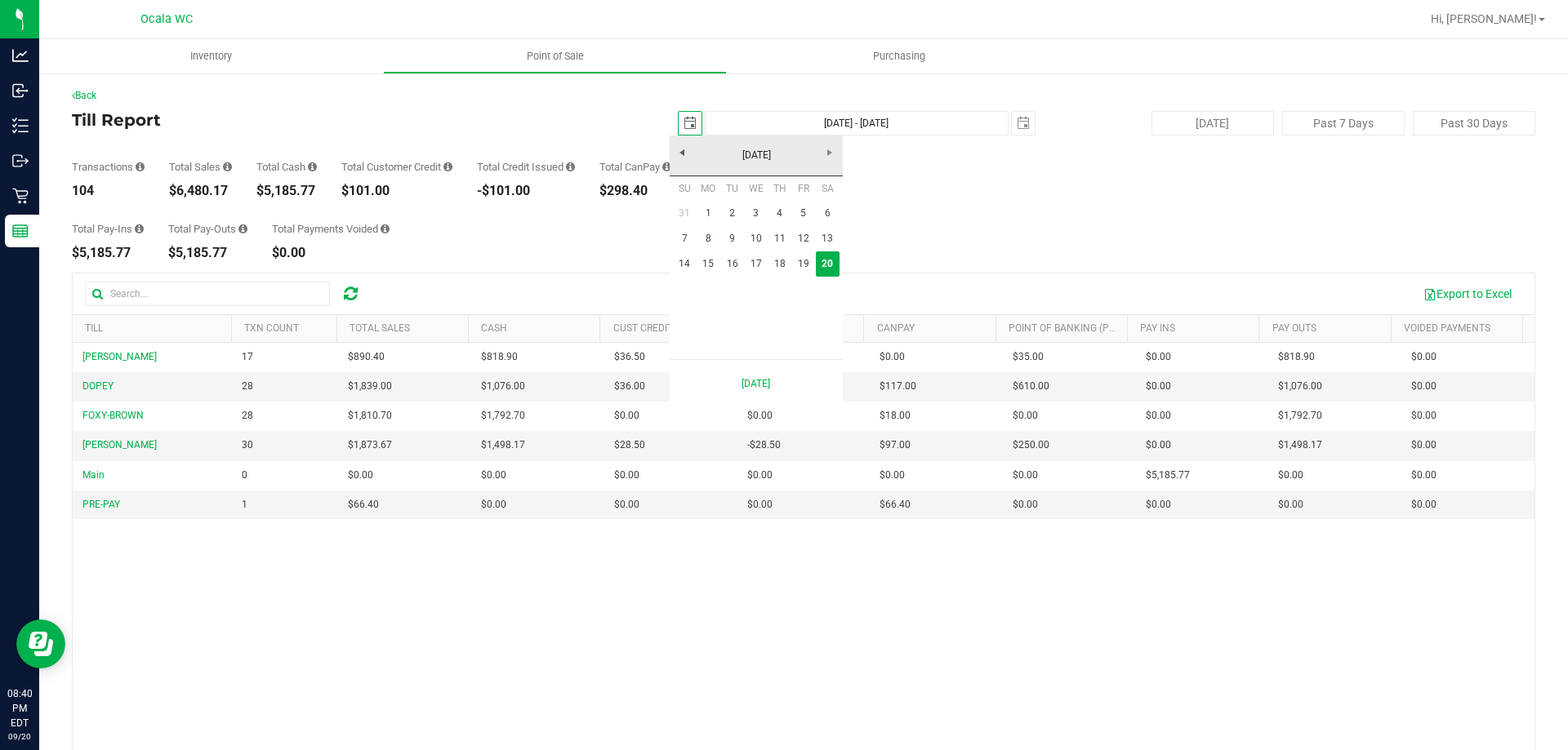
scroll to position [0, 41]
click at [703, 257] on link "15" at bounding box center [709, 264] width 24 height 26
type input "[DATE]"
type input "[DATE] - [DATE]"
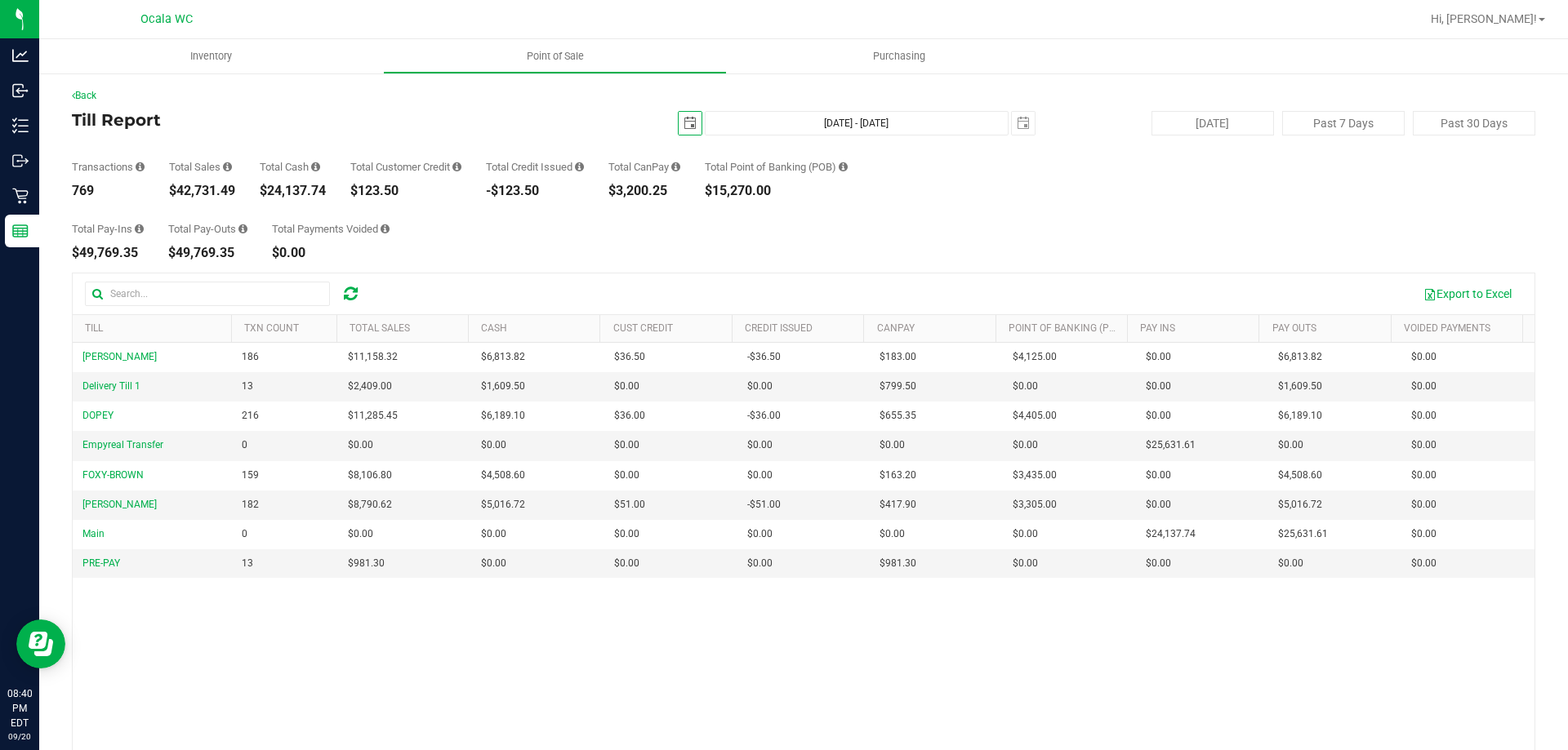
click at [684, 121] on span "select" at bounding box center [690, 123] width 13 height 13
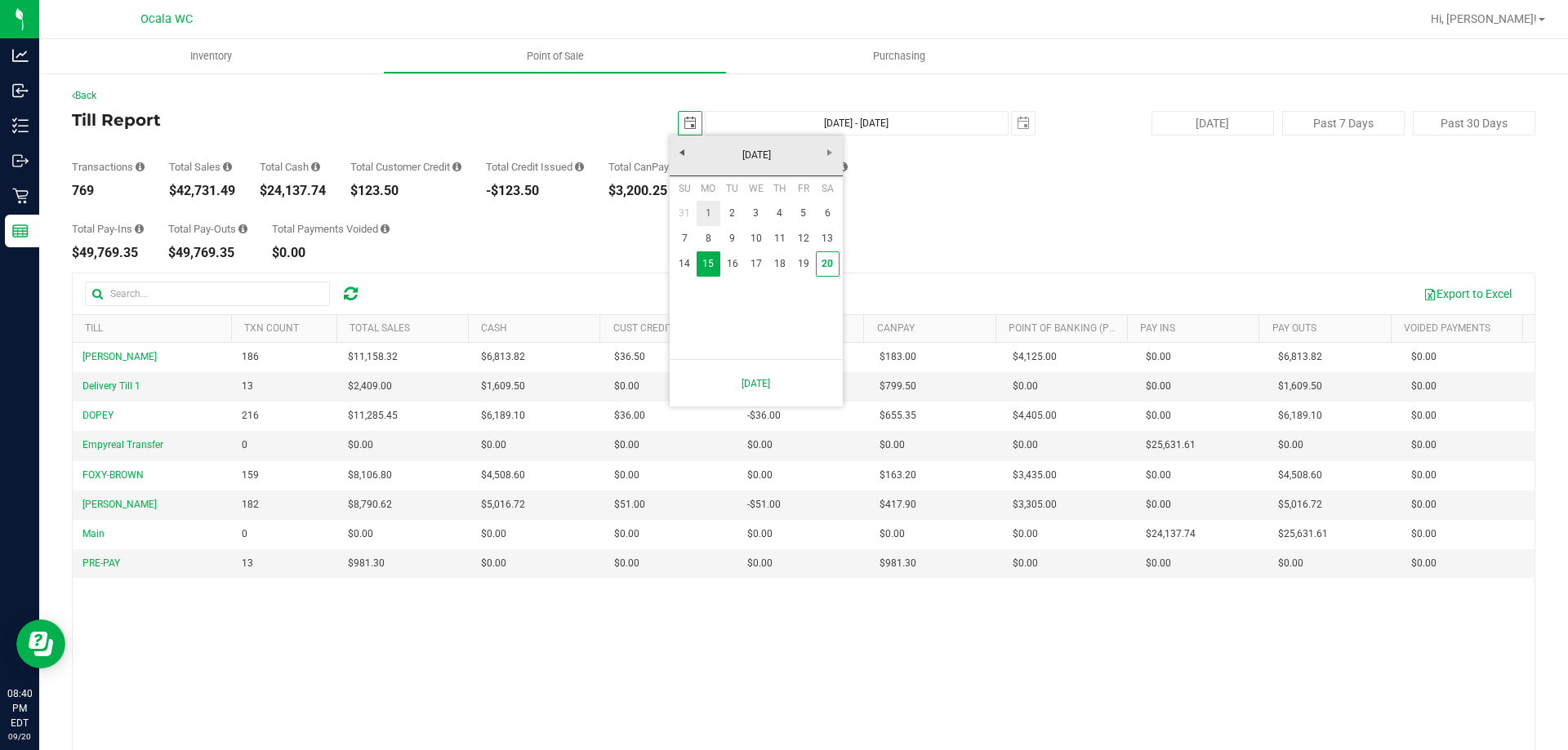
click at [712, 205] on link "1" at bounding box center [709, 213] width 24 height 26
type input "[DATE]"
type input "[DATE] - [DATE]"
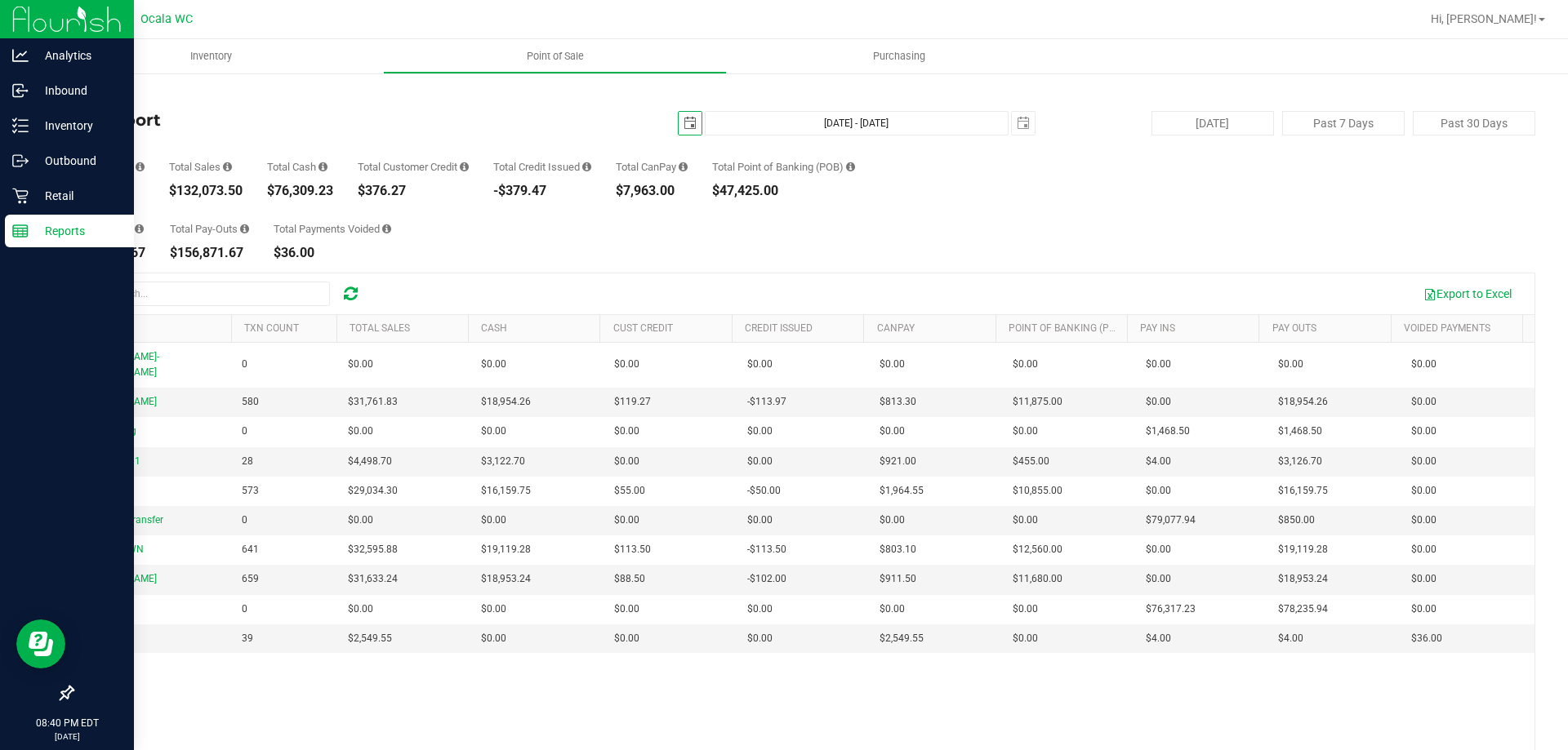
click at [53, 230] on p "Reports" at bounding box center [77, 231] width 98 height 20
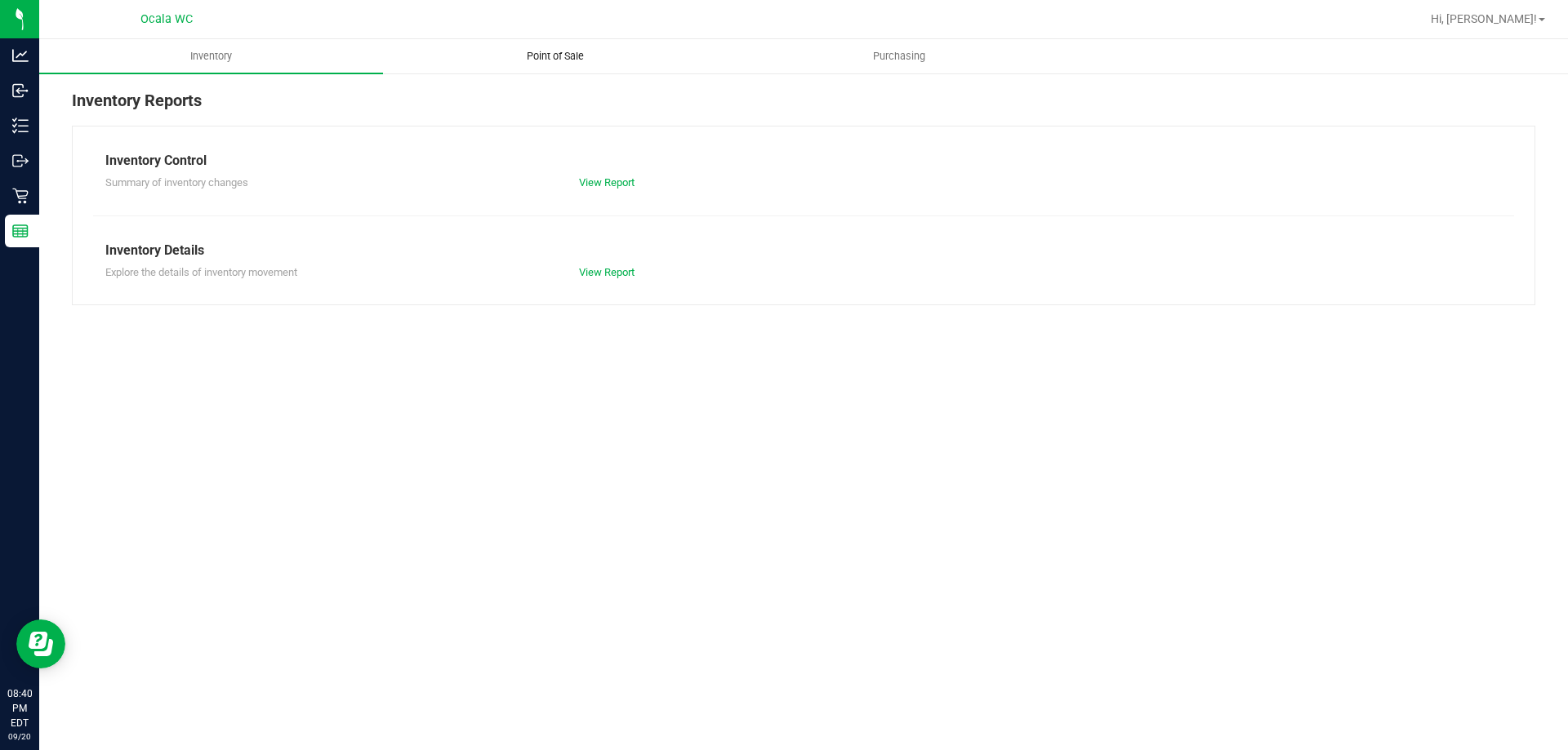
click at [551, 55] on span "Point of Sale" at bounding box center [555, 56] width 101 height 15
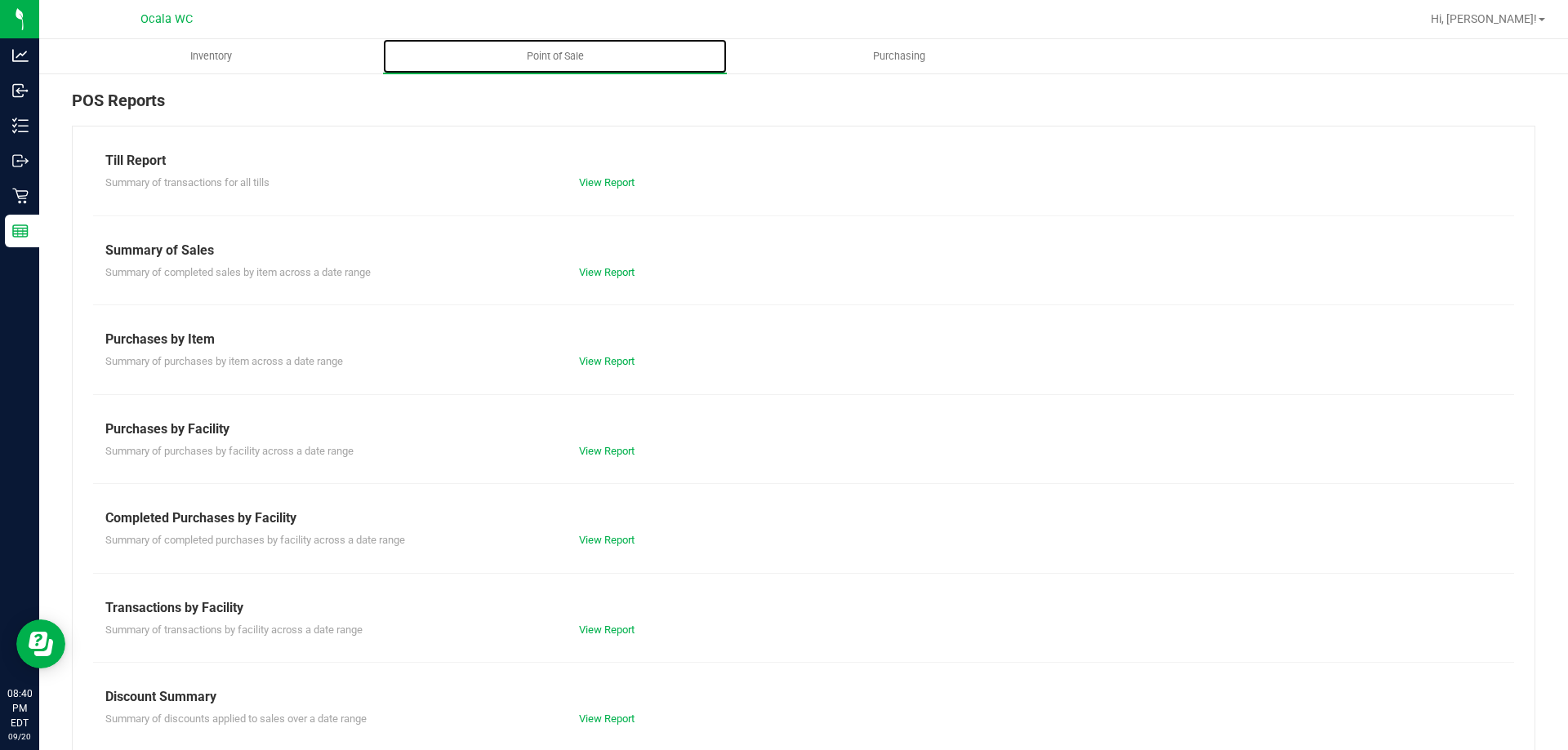
scroll to position [108, 0]
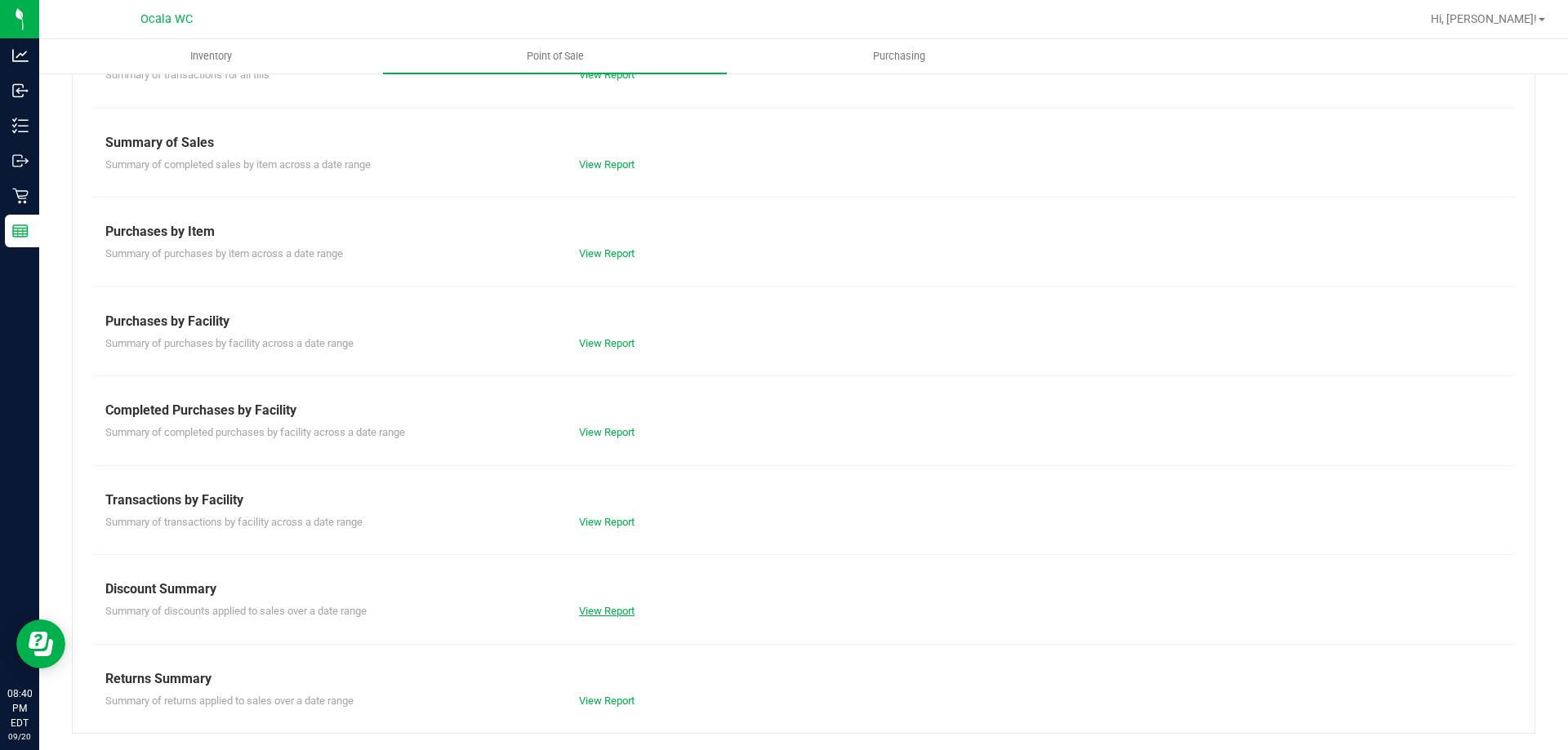
click at [614, 614] on link "View Report" at bounding box center [606, 611] width 56 height 12
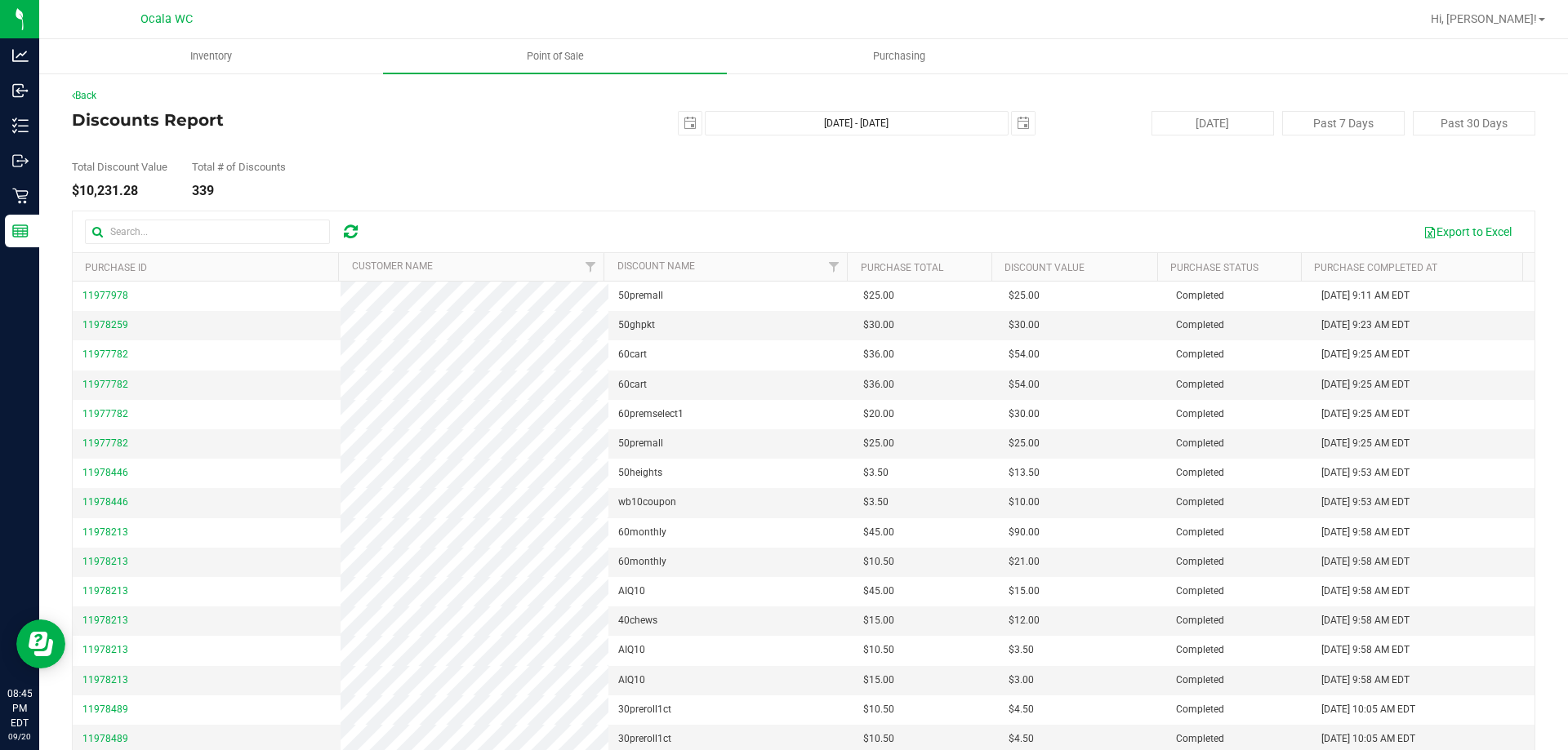
drag, startPoint x: 1167, startPoint y: 157, endPoint x: 1407, endPoint y: 8, distance: 282.5
click at [1195, 157] on div "Total Discount Value $10,231.28 Total # of Discounts 339" at bounding box center [803, 167] width 1463 height 62
